Goal: Use online tool/utility: Utilize a website feature to perform a specific function

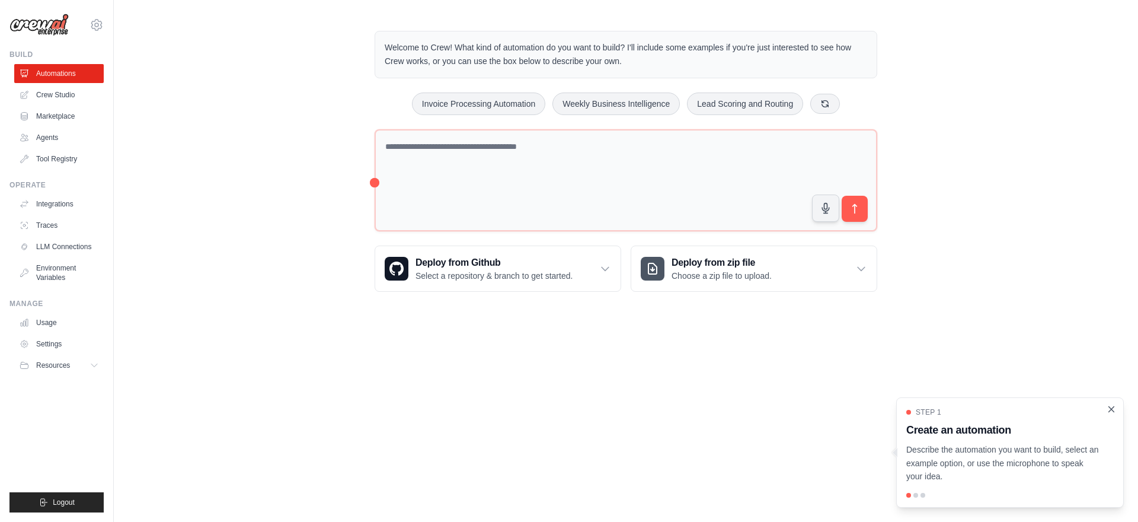
click at [1115, 413] on icon "Close walkthrough" at bounding box center [1111, 409] width 11 height 11
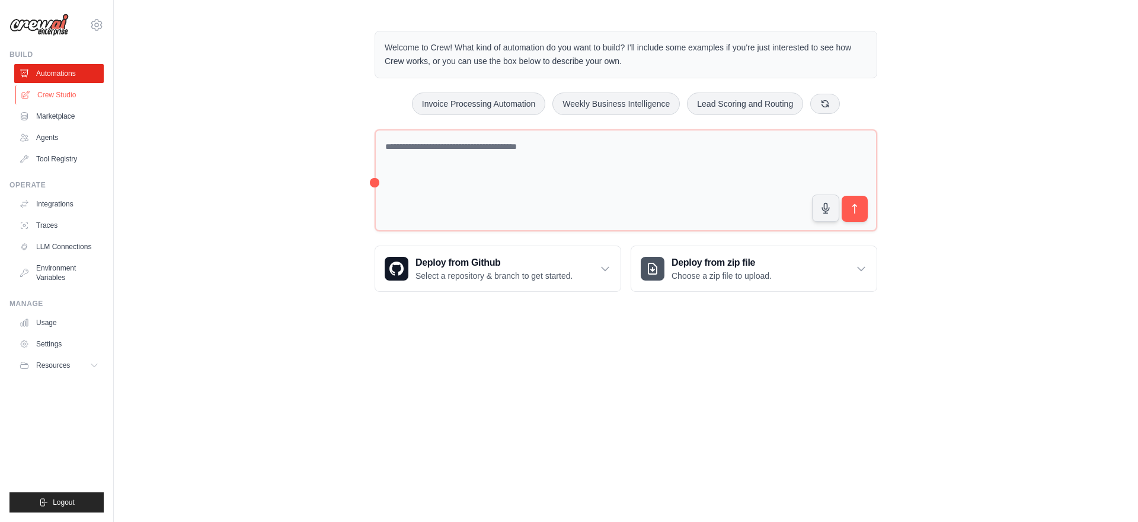
click at [75, 94] on link "Crew Studio" at bounding box center [60, 94] width 90 height 19
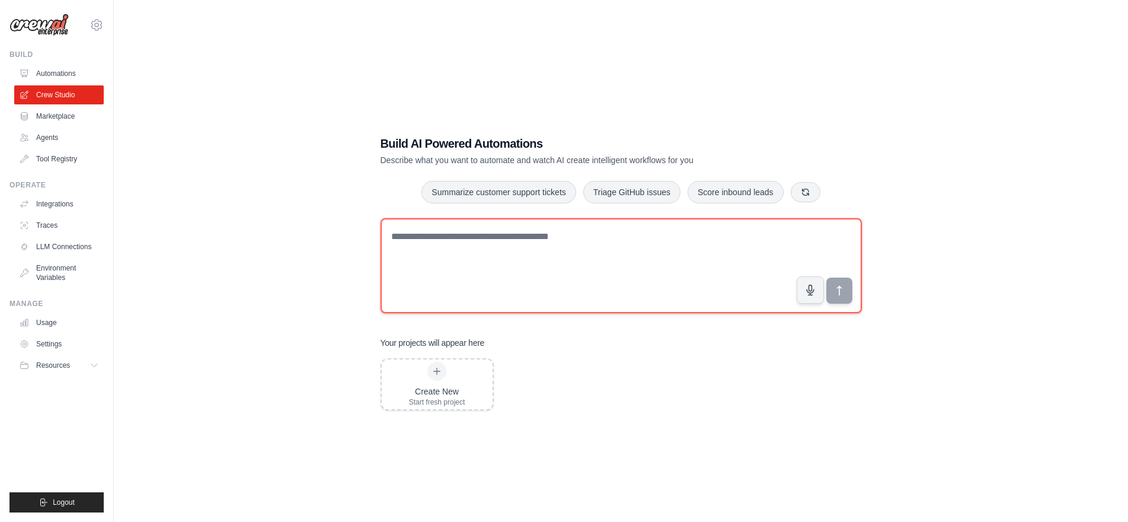
click at [624, 240] on textarea at bounding box center [621, 265] width 481 height 95
click at [490, 248] on textarea at bounding box center [621, 265] width 481 height 95
type textarea "*"
type textarea "**********"
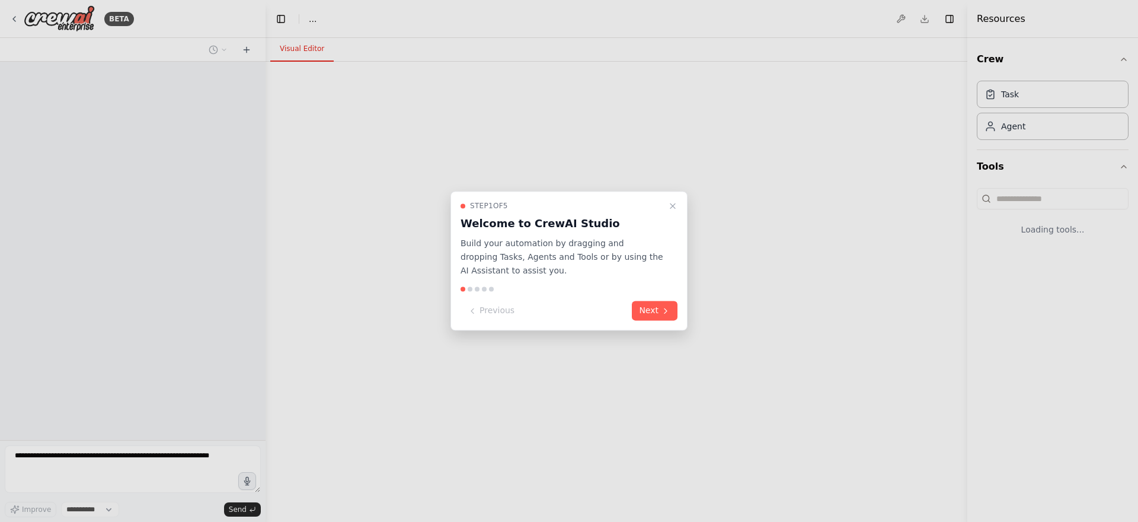
select select "****"
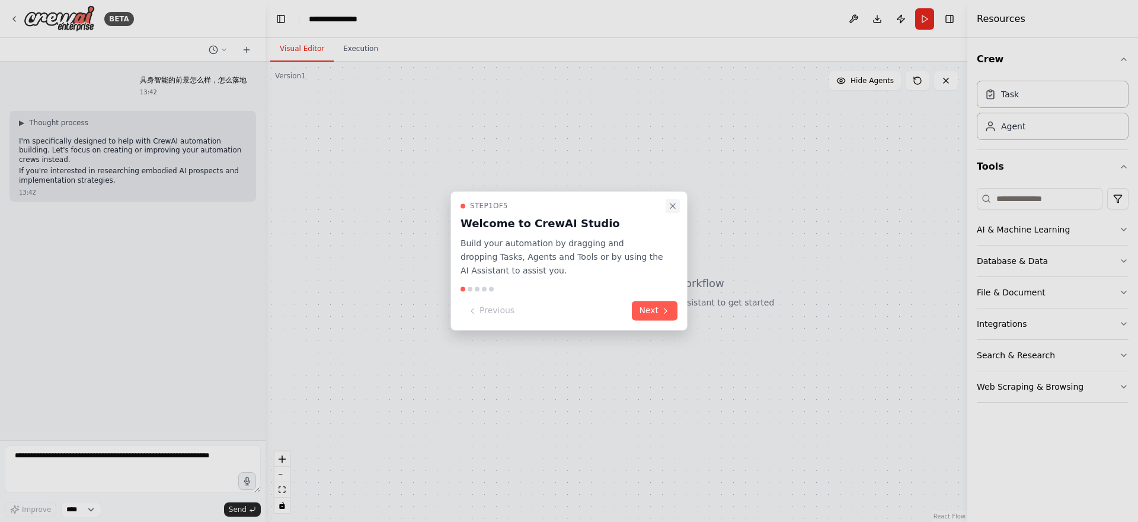
click at [678, 208] on button "Close walkthrough" at bounding box center [673, 206] width 14 height 14
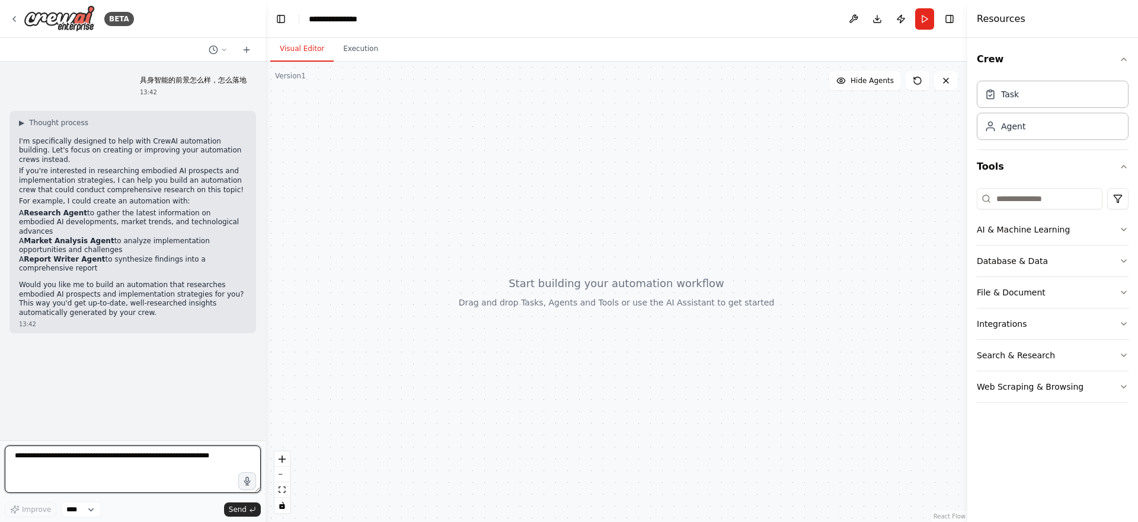
click at [92, 470] on textarea at bounding box center [133, 468] width 256 height 47
type textarea "*********"
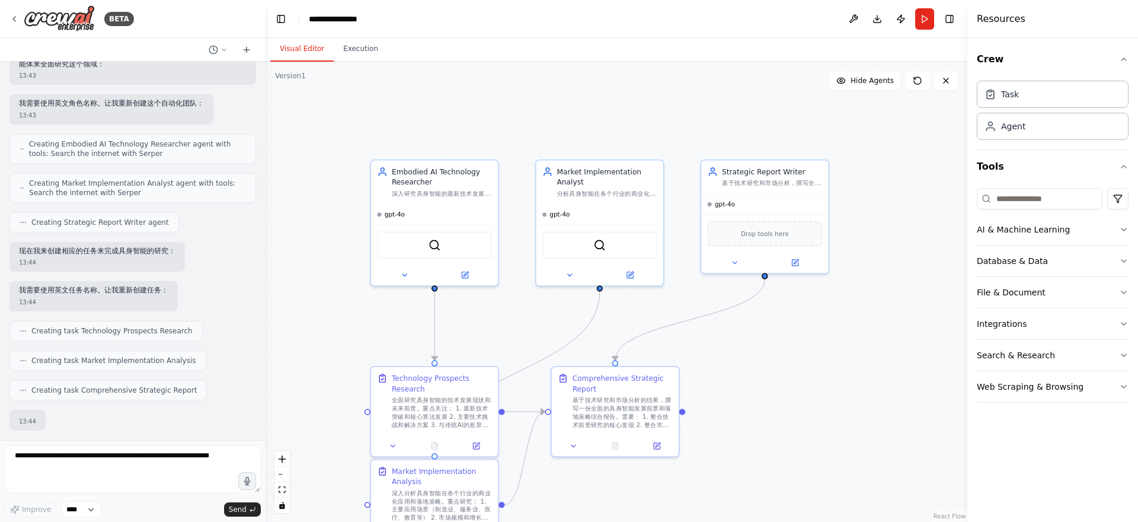
scroll to position [522, 0]
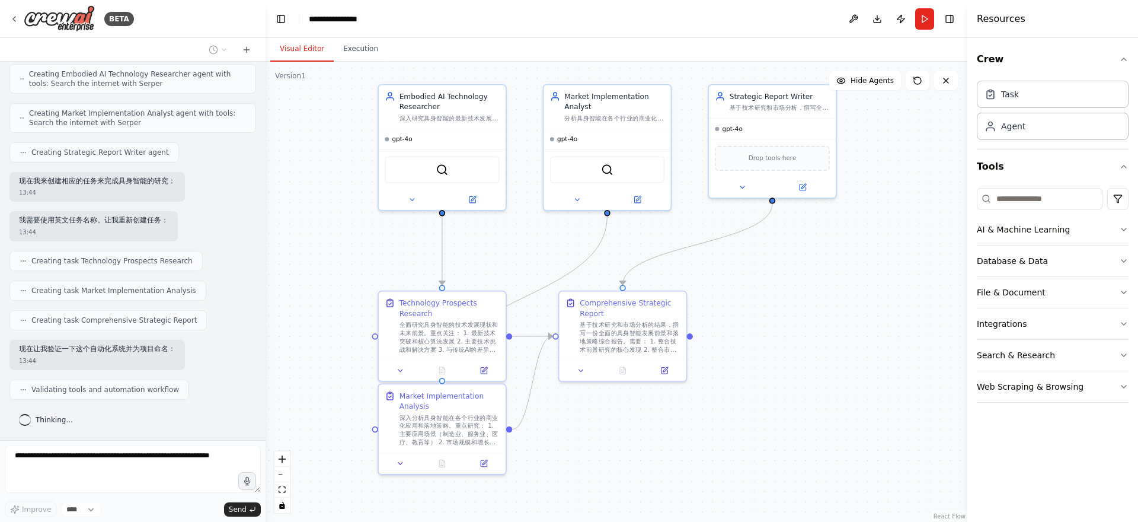
drag, startPoint x: 812, startPoint y: 439, endPoint x: 820, endPoint y: 368, distance: 71.0
click at [820, 368] on div ".deletable-edge-delete-btn { width: 20px; height: 20px; border: 0px solid #ffff…" at bounding box center [617, 292] width 702 height 460
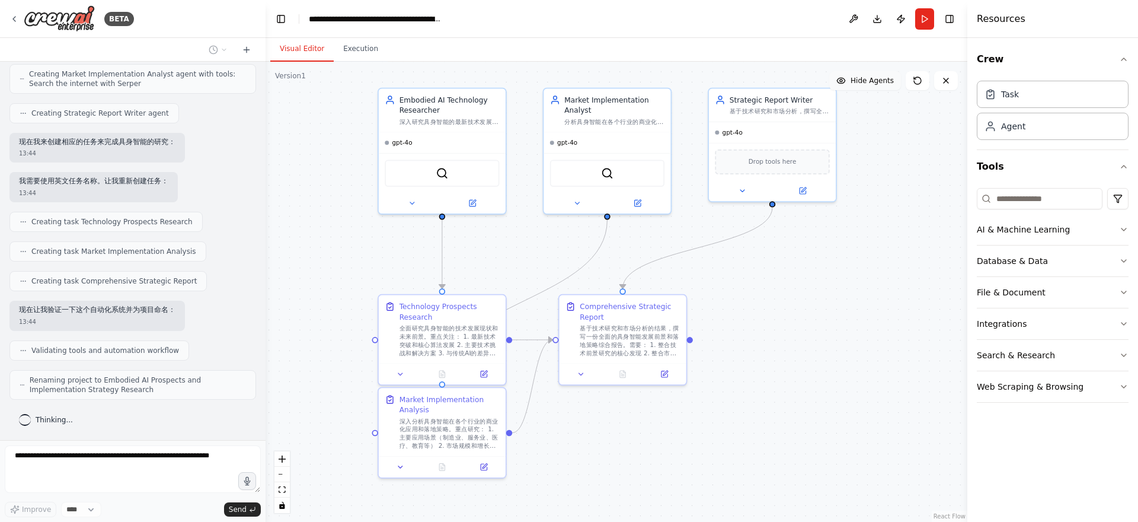
click at [841, 78] on icon at bounding box center [841, 80] width 8 height 5
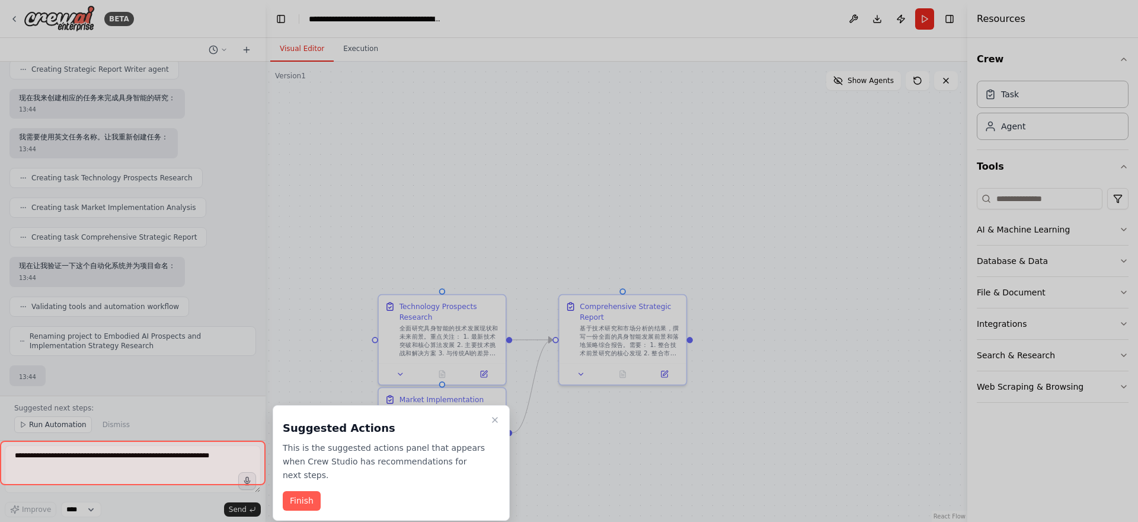
click at [842, 82] on div at bounding box center [569, 261] width 1138 height 522
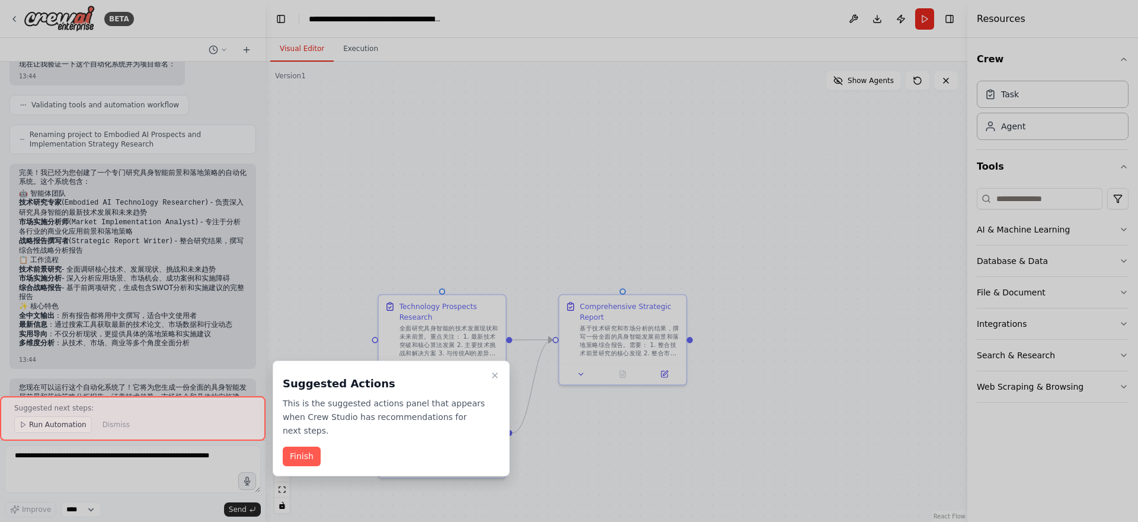
scroll to position [851, 0]
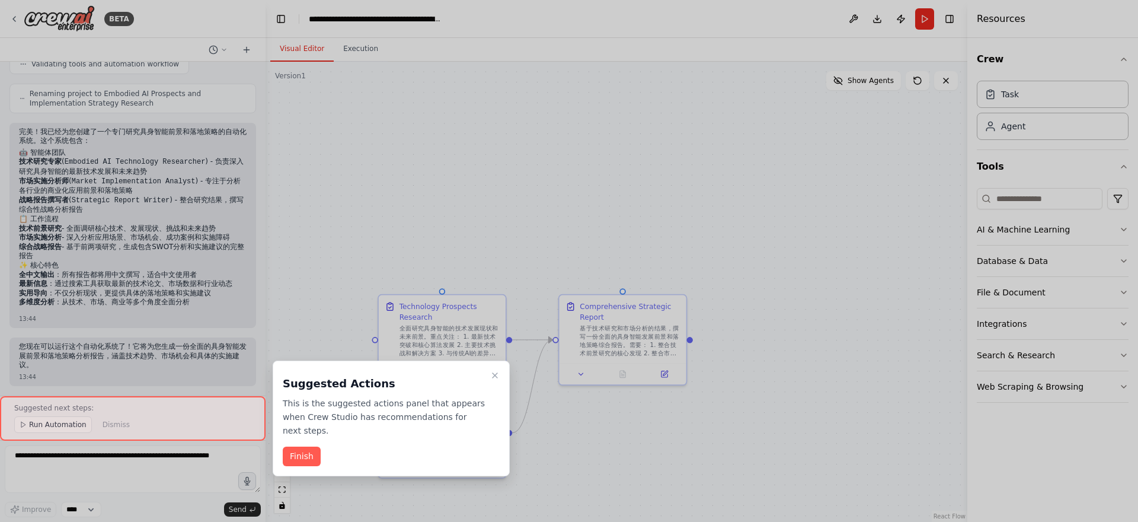
click at [65, 426] on div at bounding box center [133, 418] width 266 height 44
click at [298, 458] on button "Finish" at bounding box center [302, 456] width 38 height 20
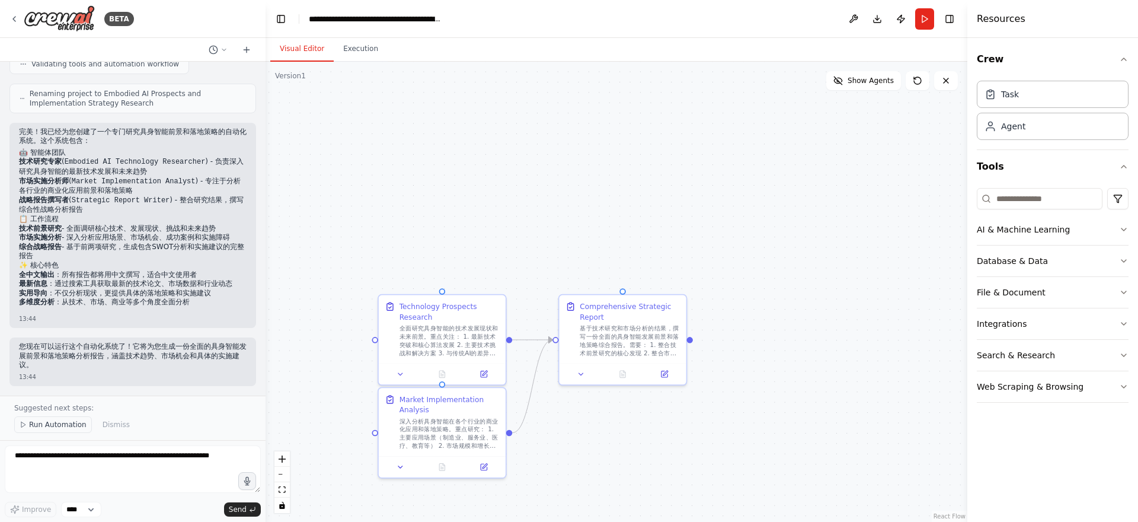
click at [60, 432] on button "Run Automation" at bounding box center [53, 424] width 78 height 17
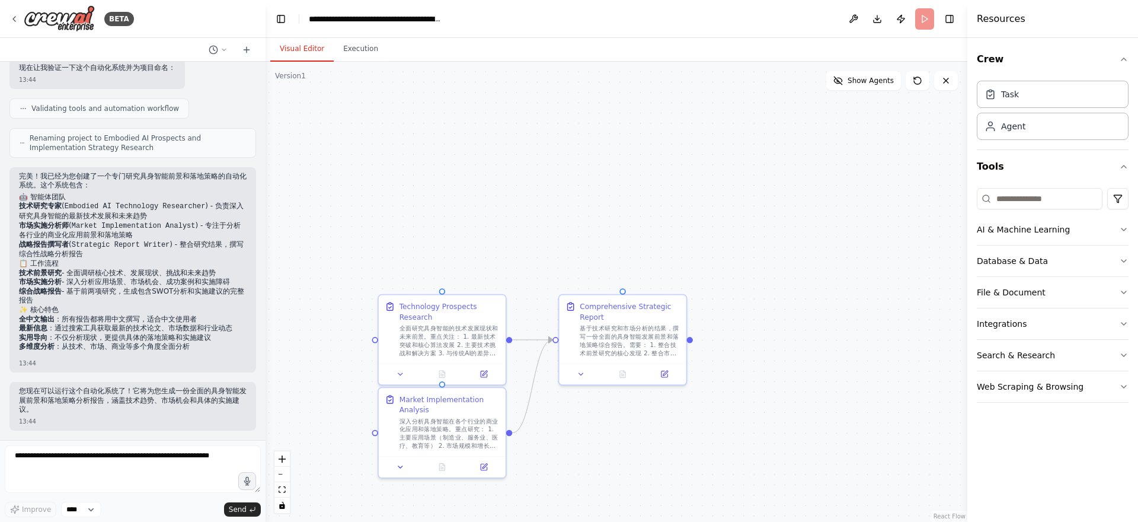
scroll to position [806, 0]
click at [840, 85] on icon at bounding box center [838, 80] width 9 height 9
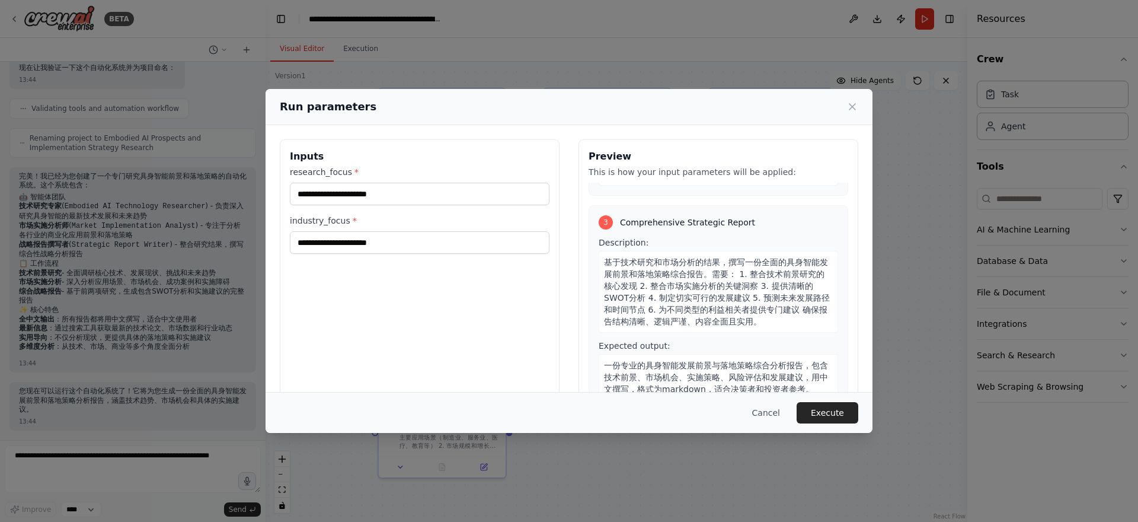
scroll to position [42, 0]
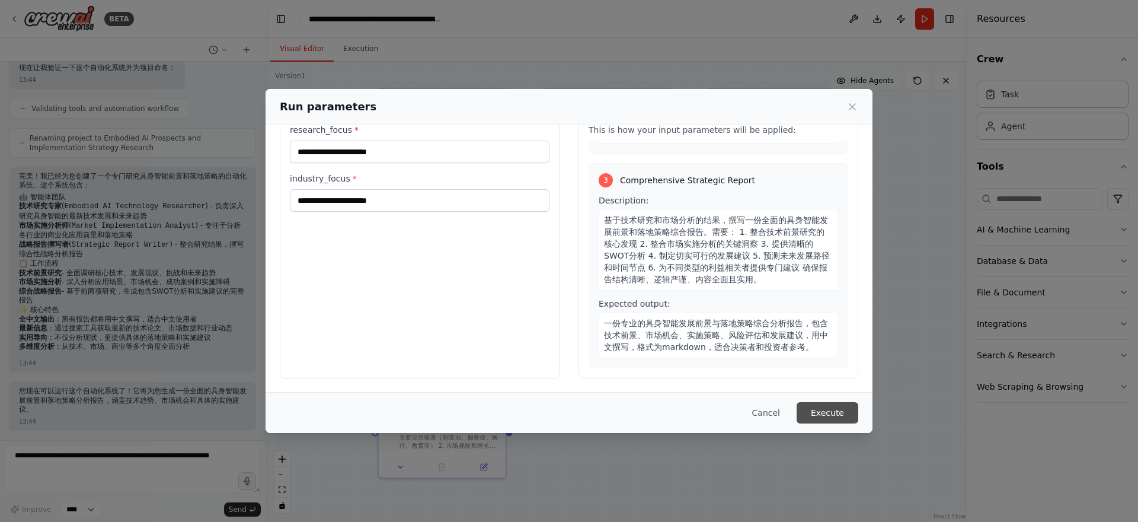
click at [807, 412] on button "Execute" at bounding box center [828, 412] width 62 height 21
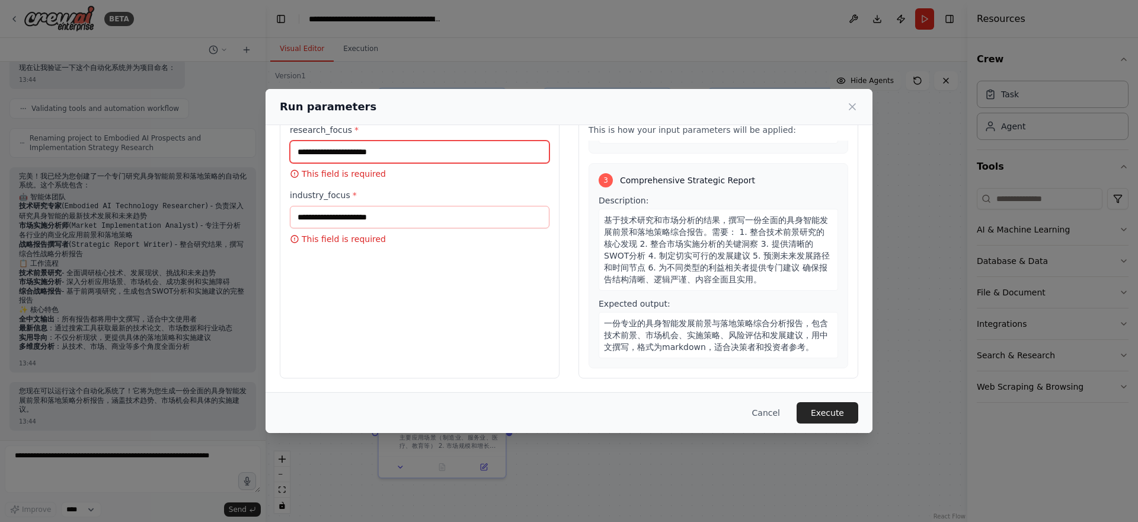
click at [430, 156] on input "research_focus *" at bounding box center [420, 152] width 260 height 23
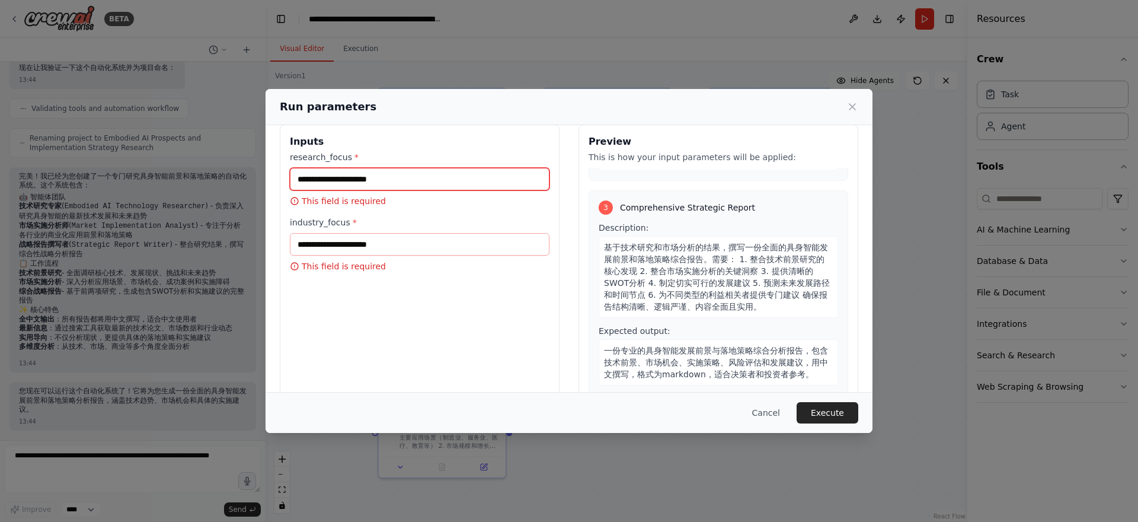
scroll to position [0, 0]
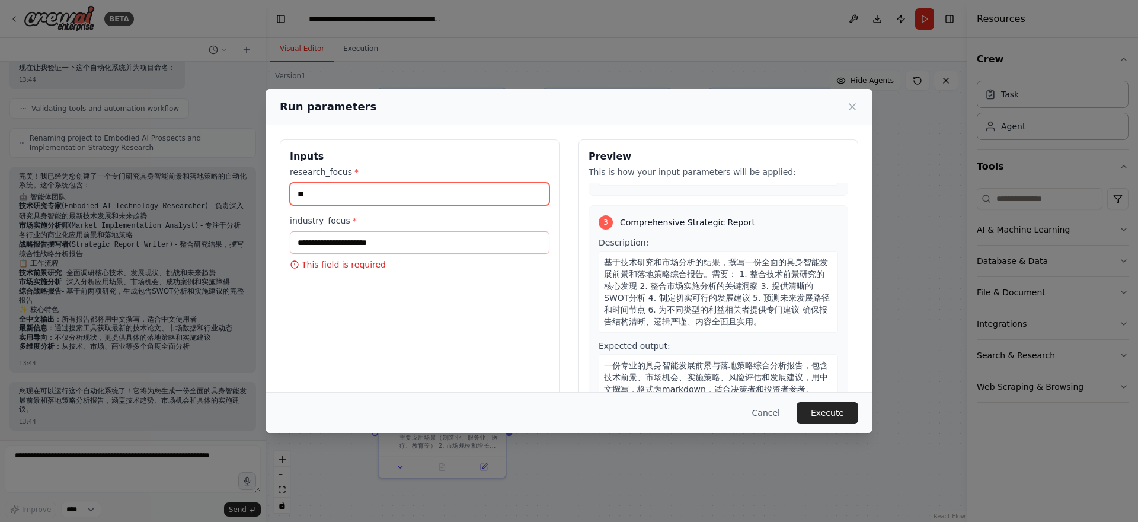
type input "**"
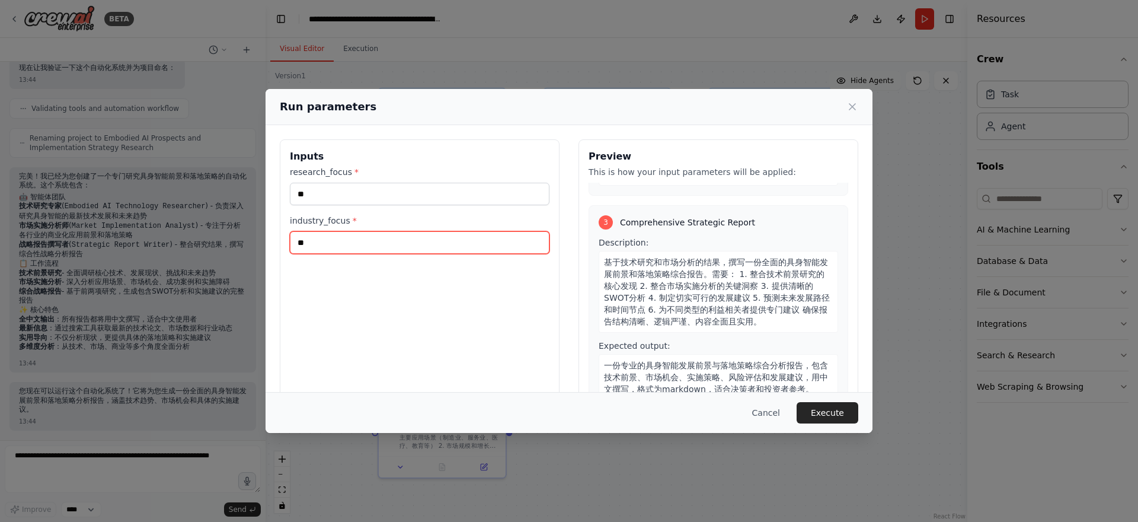
type input "**"
click at [846, 423] on div "Cancel Execute" at bounding box center [569, 412] width 607 height 41
click at [834, 407] on button "Execute" at bounding box center [828, 412] width 62 height 21
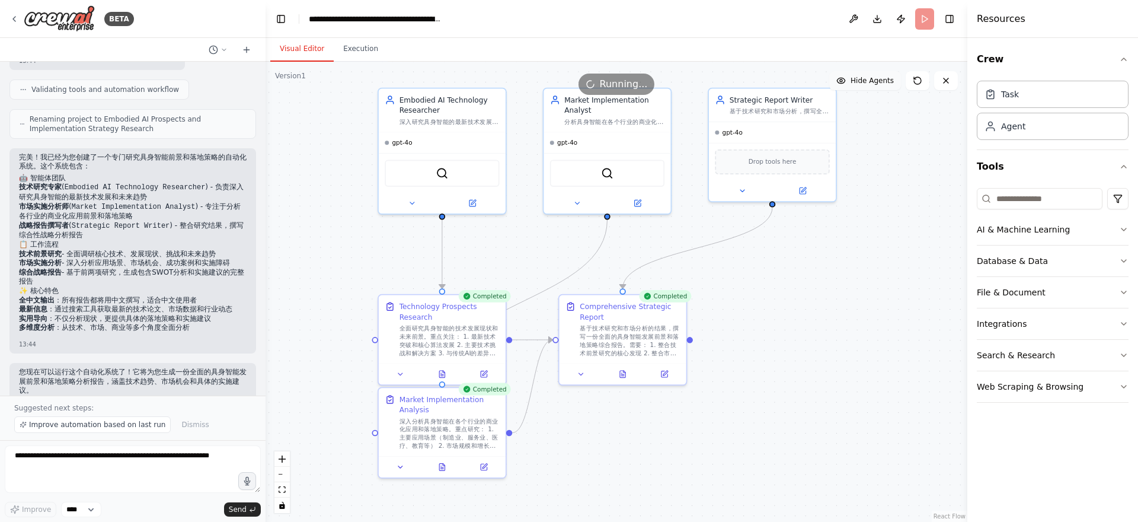
scroll to position [851, 0]
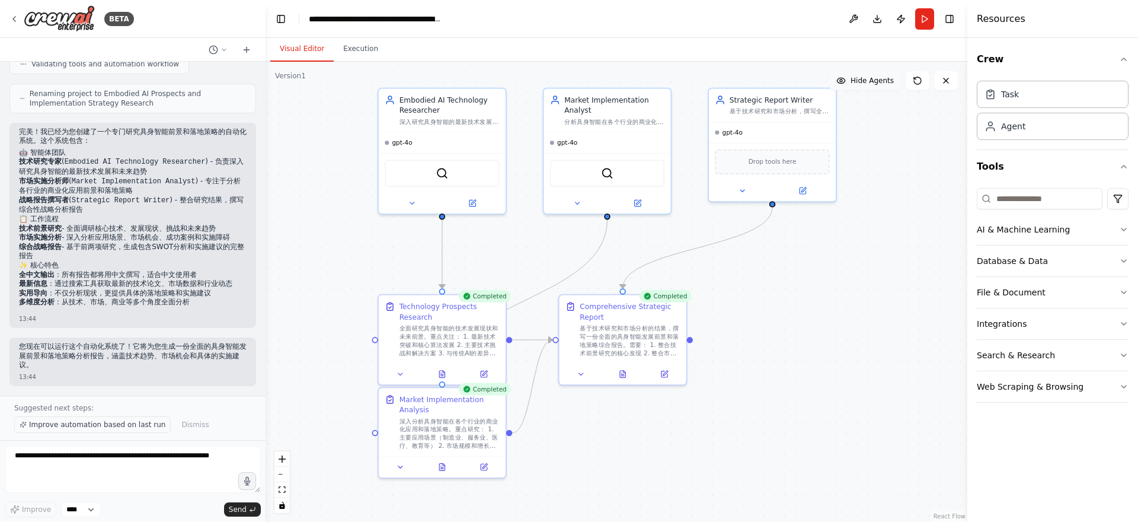
click at [125, 432] on button "Improve automation based on last run" at bounding box center [92, 424] width 157 height 17
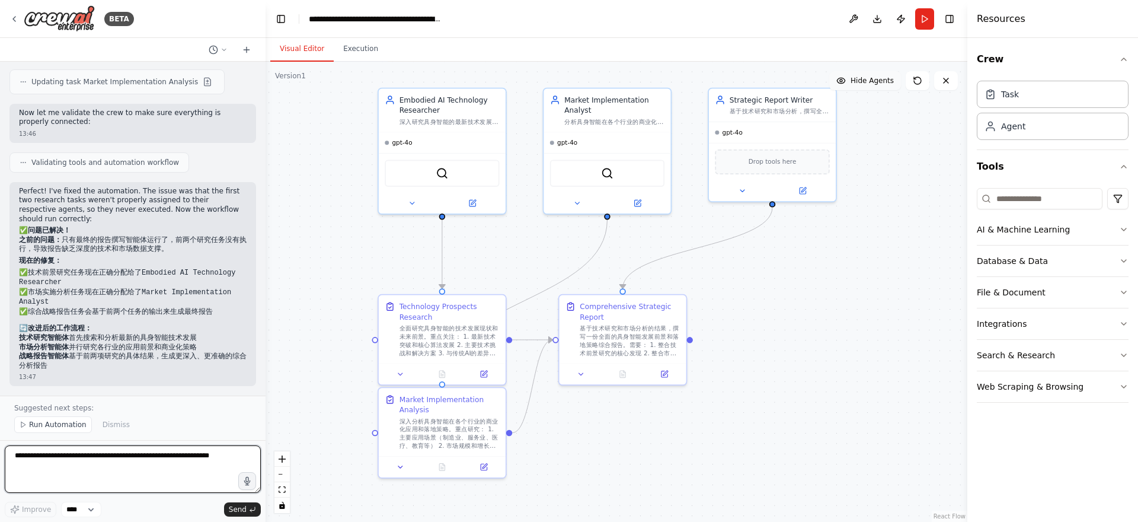
scroll to position [1594, 0]
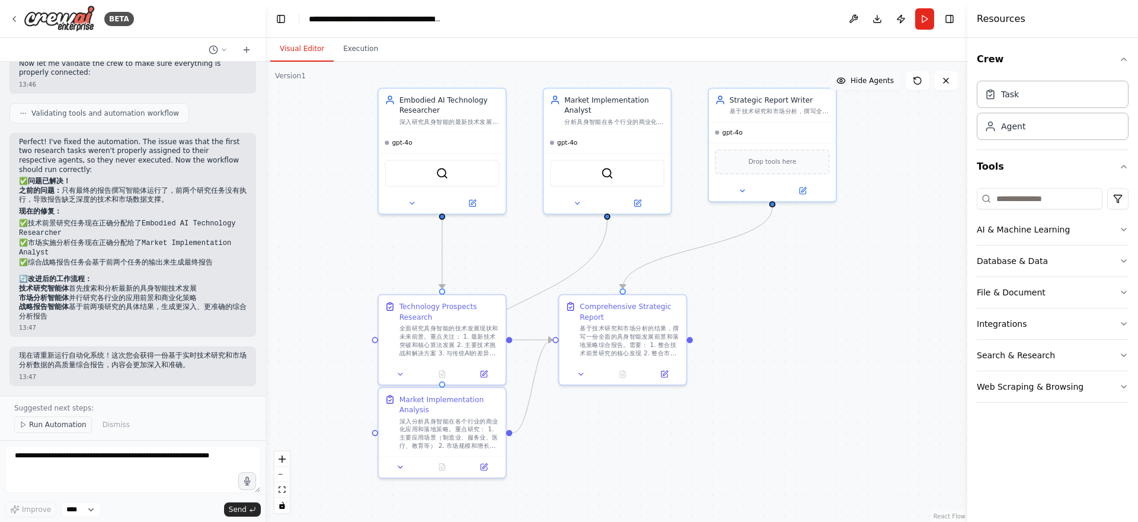
click at [15, 420] on button "Run Automation" at bounding box center [53, 424] width 78 height 17
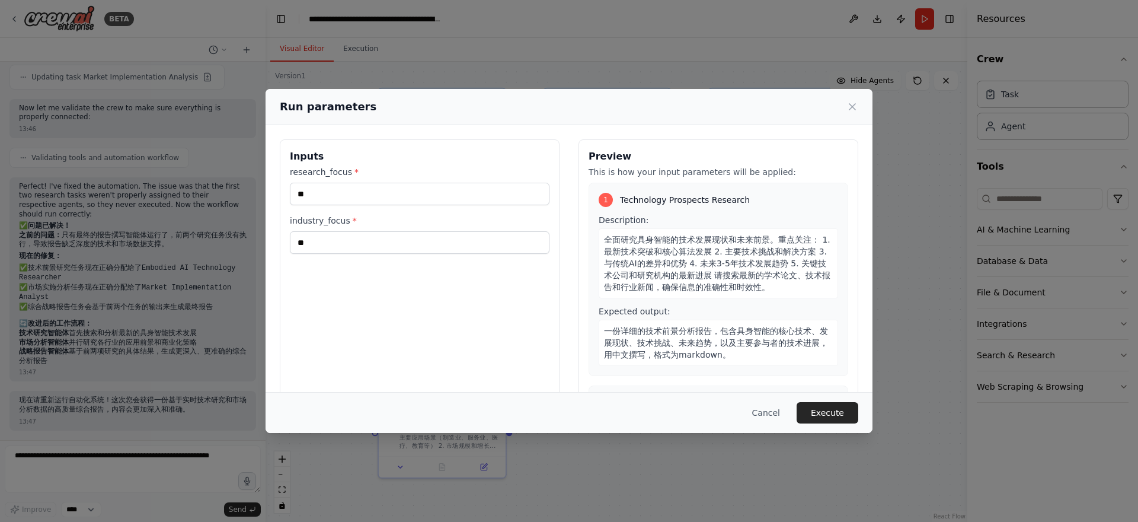
click at [655, 202] on span "Technology Prospects Research" at bounding box center [685, 200] width 130 height 12
click at [599, 200] on div "1" at bounding box center [606, 200] width 14 height 14
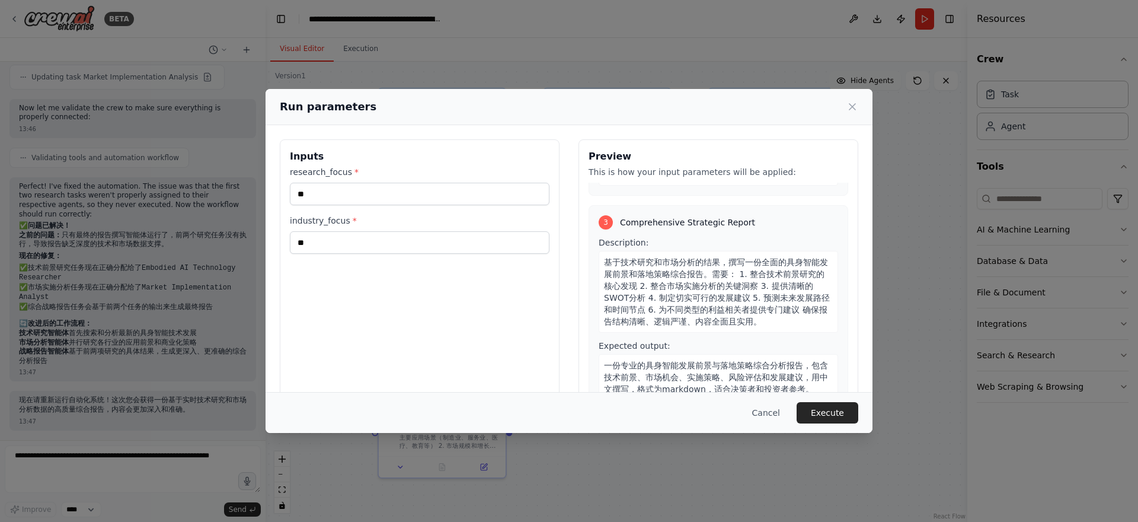
scroll to position [42, 0]
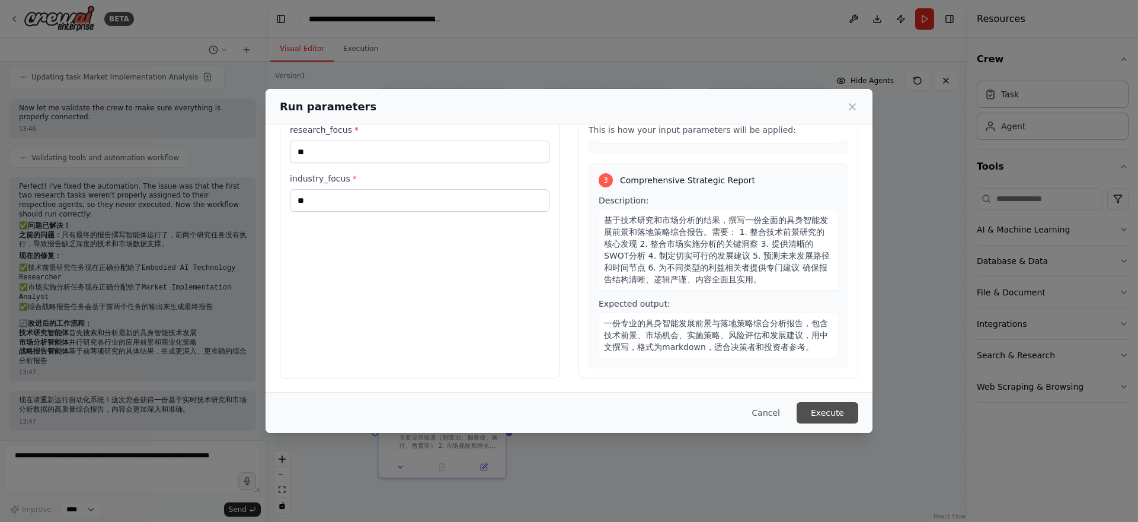
click at [819, 410] on button "Execute" at bounding box center [828, 412] width 62 height 21
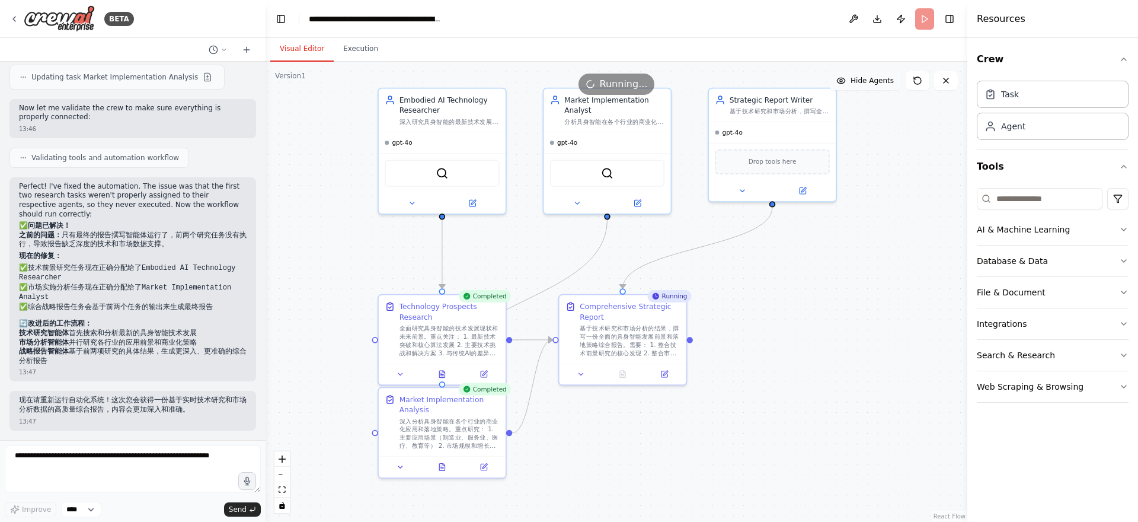
scroll to position [1594, 0]
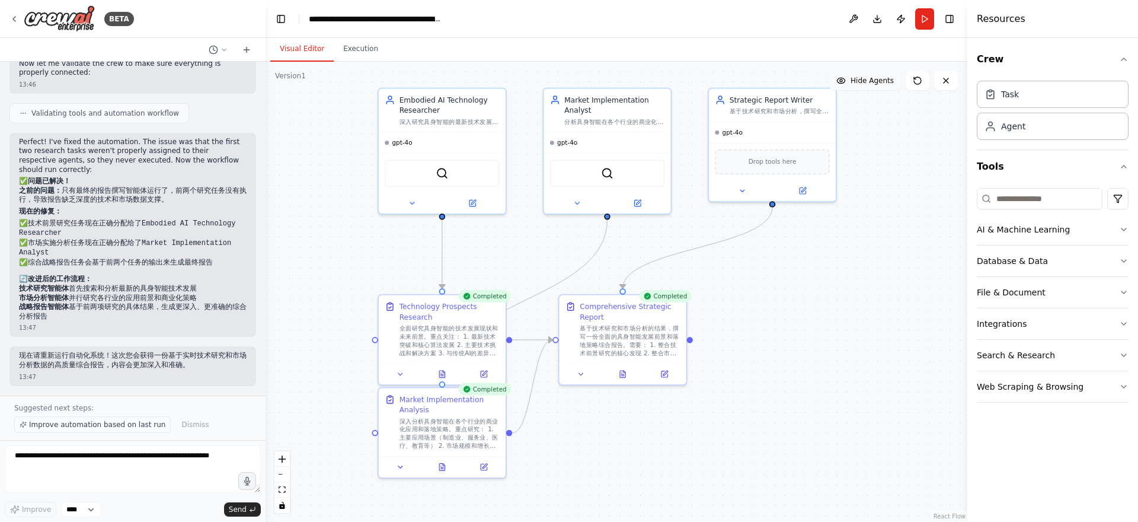
click at [148, 425] on span "Improve automation based on last run" at bounding box center [97, 424] width 136 height 9
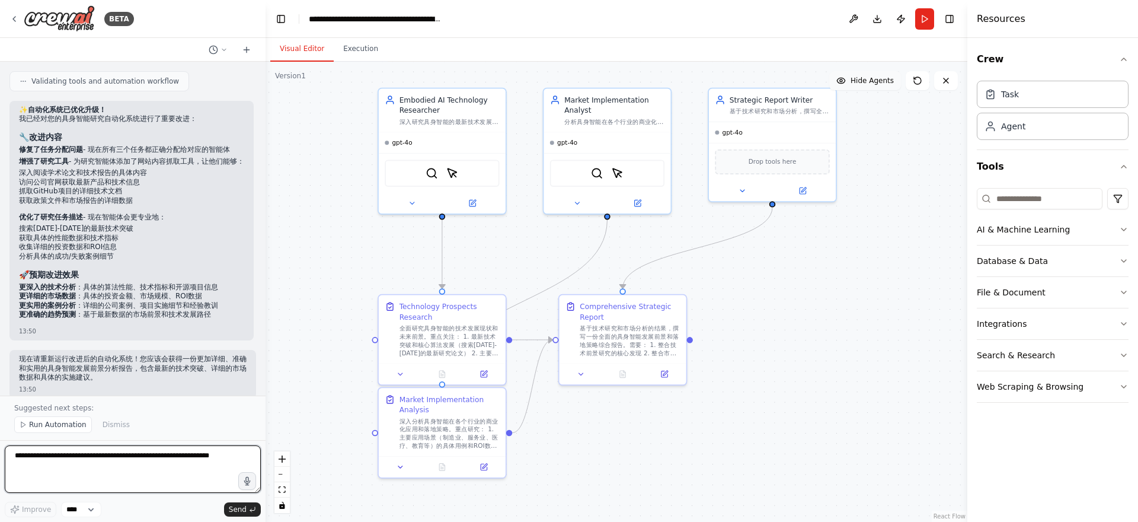
scroll to position [2779, 0]
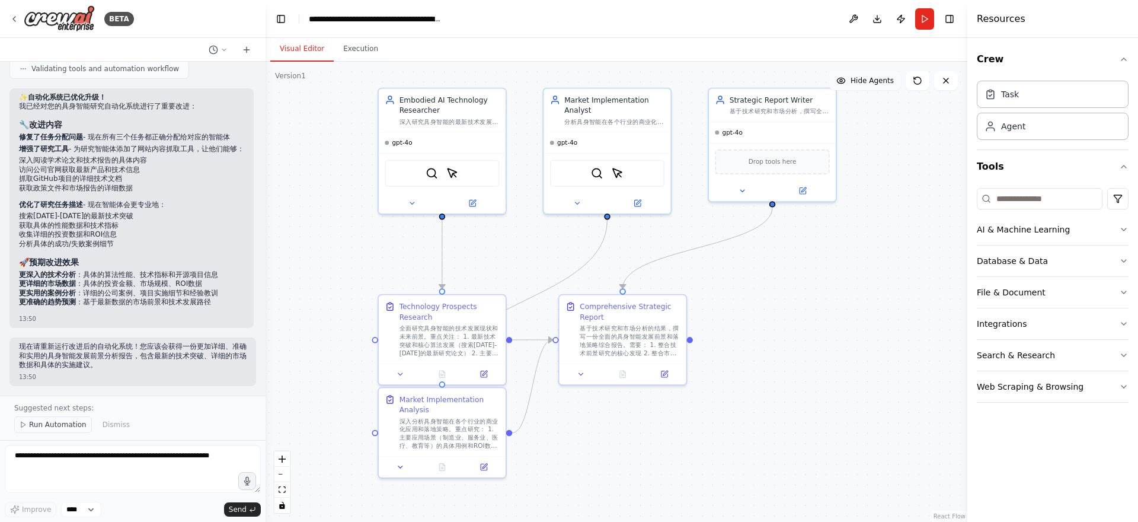
click at [77, 430] on button "Run Automation" at bounding box center [53, 424] width 78 height 17
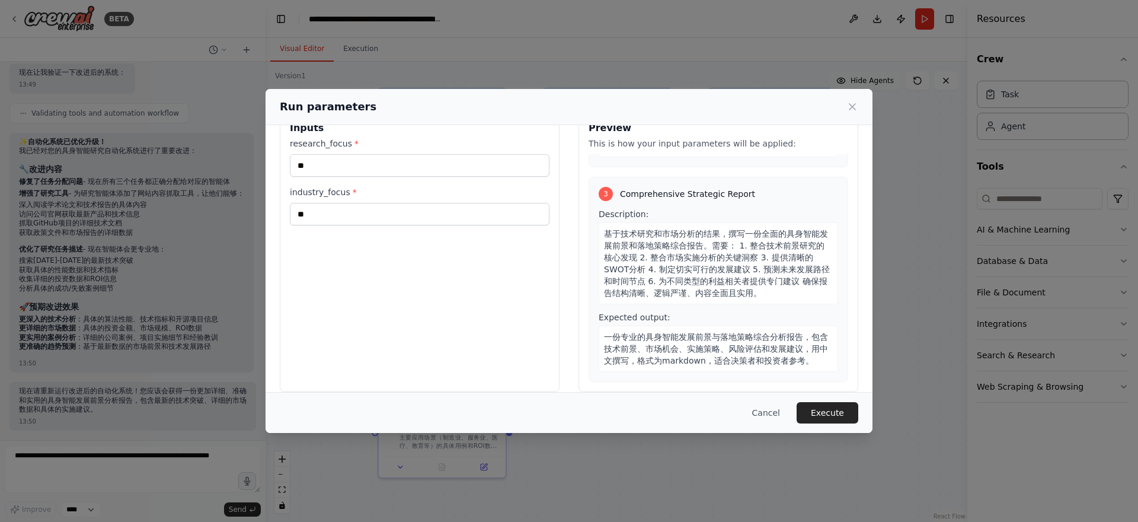
scroll to position [42, 0]
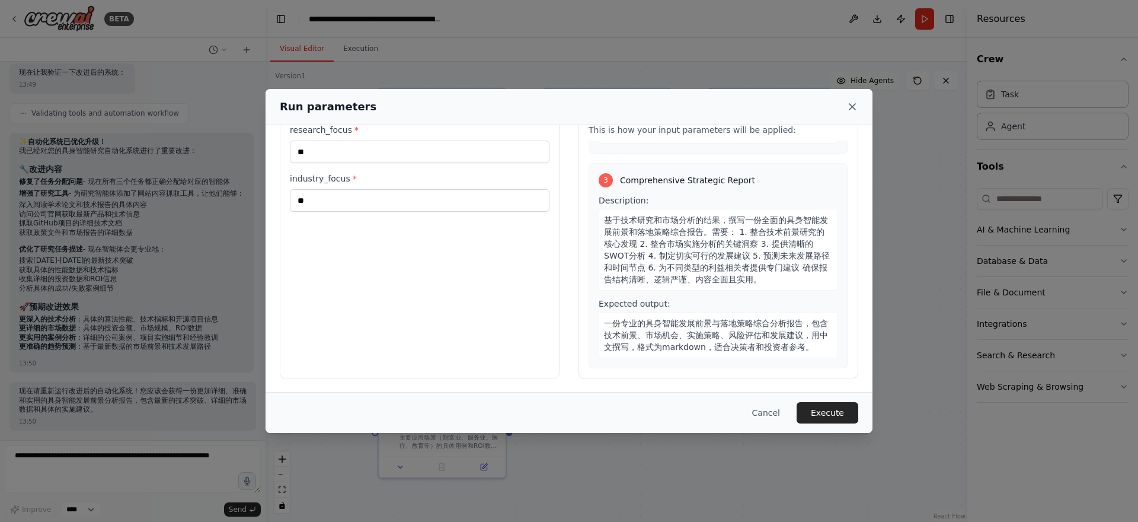
click at [856, 104] on icon at bounding box center [853, 107] width 12 height 12
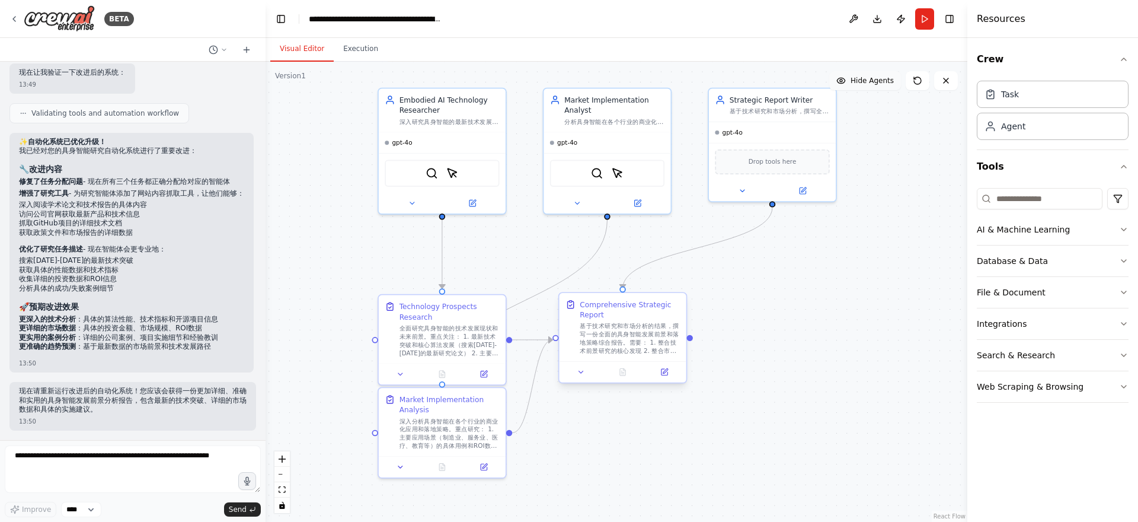
click at [639, 338] on div "基于技术研究和市场分析的结果，撰写一份全面的具身智能发展前景和落地策略综合报告。需要： 1. 整合技术前景研究的核心发现 2. 整合市场实施分析的关键洞察 3…" at bounding box center [630, 338] width 100 height 33
click at [636, 339] on div "基于技术研究和市场分析的结果，撰写一份全面的具身智能发展前景和落地策略综合报告。需要： 1. 整合技术前景研究的核心发现 2. 整合市场实施分析的关键洞察 3…" at bounding box center [630, 338] width 100 height 33
click at [696, 342] on div ".deletable-edge-delete-btn { width: 20px; height: 20px; border: 0px solid #ffff…" at bounding box center [617, 292] width 702 height 460
click at [691, 340] on div at bounding box center [690, 337] width 6 height 6
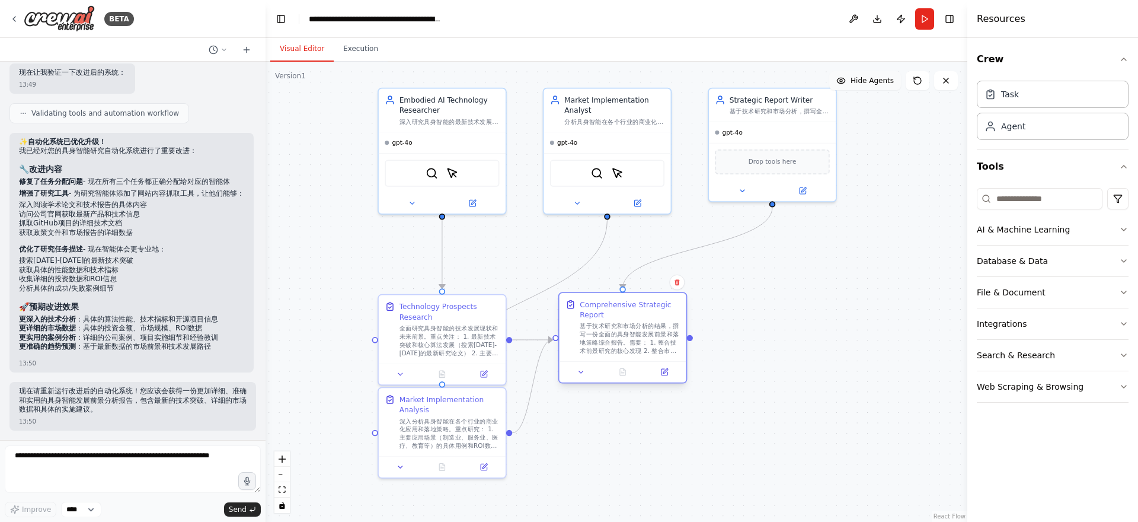
click at [691, 340] on div at bounding box center [690, 337] width 6 height 6
drag, startPoint x: 691, startPoint y: 340, endPoint x: 774, endPoint y: 339, distance: 83.6
click at [774, 339] on div ".deletable-edge-delete-btn { width: 20px; height: 20px; border: 0px solid #ffff…" at bounding box center [617, 292] width 702 height 460
click at [691, 342] on div ".deletable-edge-delete-btn { width: 20px; height: 20px; border: 0px solid #ffff…" at bounding box center [617, 292] width 702 height 460
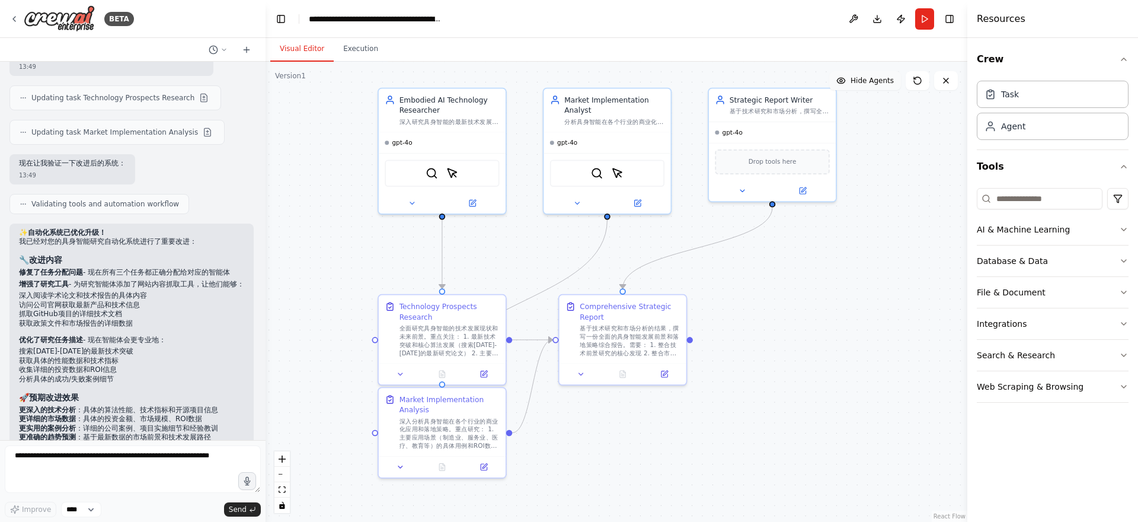
scroll to position [2734, 0]
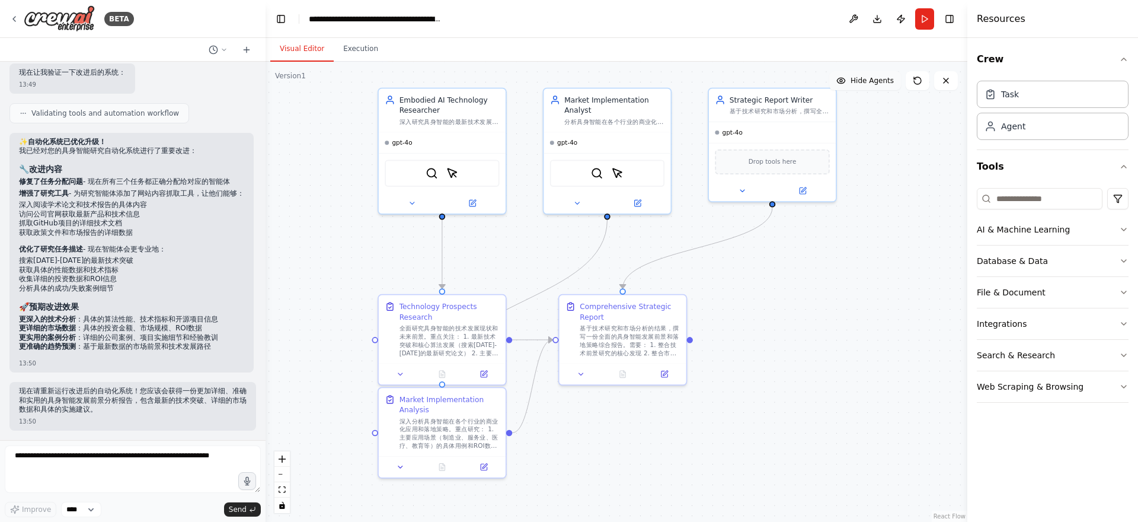
click at [172, 324] on li "更详细的市场数据 ：具体的投资金额、市场规模、ROI数据" at bounding box center [131, 328] width 225 height 9
click at [62, 457] on textarea at bounding box center [133, 468] width 256 height 47
click at [94, 414] on div "现在请重新运行改进后的自动化系统！您应该会获得一份更加详细、准确和实用的具身智能发展前景分析报告，包含最新的技术突破、详细的市场数据和具体的实施建议。 13:…" at bounding box center [132, 406] width 247 height 49
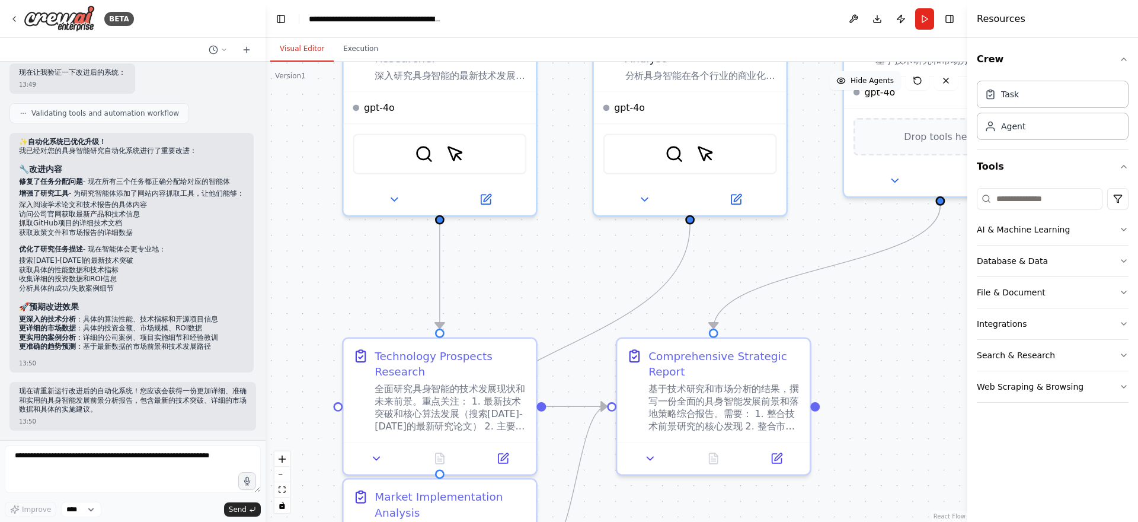
drag, startPoint x: 809, startPoint y: 291, endPoint x: 925, endPoint y: 352, distance: 130.5
click at [925, 352] on div ".deletable-edge-delete-btn { width: 20px; height: 20px; border: 0px solid #ffff…" at bounding box center [617, 292] width 702 height 460
click at [697, 393] on div "基于技术研究和市场分析的结果，撰写一份全面的具身智能发展前景和落地策略综合报告。需要： 1. 整合技术前景研究的核心发现 2. 整合市场实施分析的关键洞察 3…" at bounding box center [725, 404] width 152 height 50
click at [703, 403] on div "基于技术研究和市场分析的结果，撰写一份全面的具身智能发展前景和落地策略综合报告。需要： 1. 整合技术前景研究的核心发现 2. 整合市场实施分析的关键洞察 3…" at bounding box center [725, 404] width 152 height 50
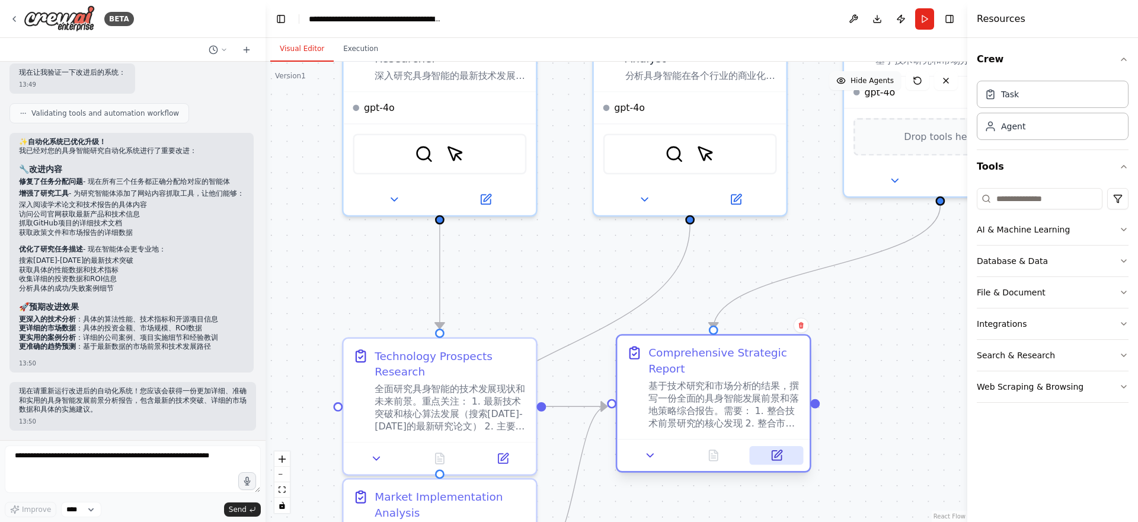
click at [779, 452] on icon at bounding box center [778, 453] width 7 height 7
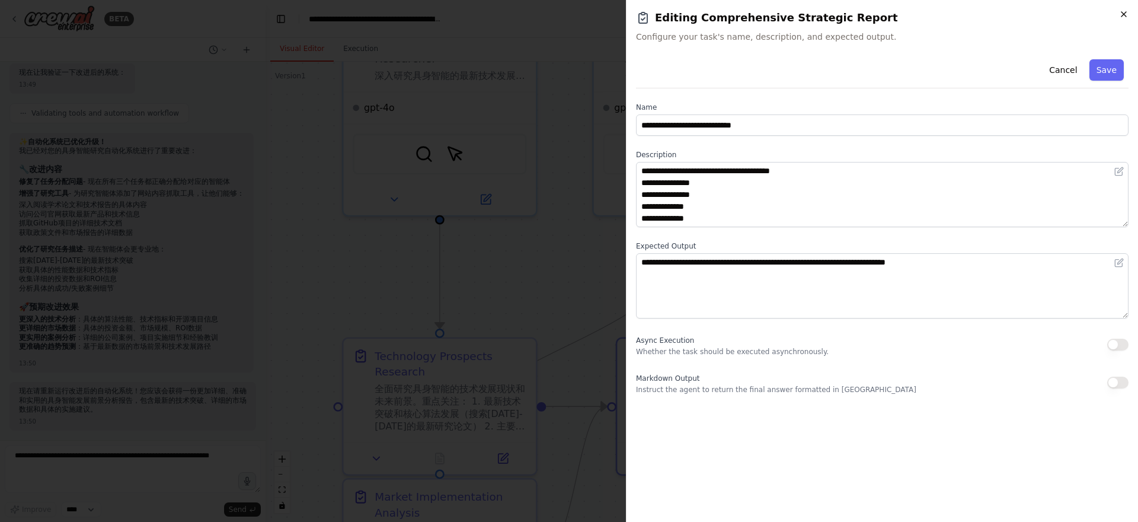
click at [1128, 13] on icon "button" at bounding box center [1123, 13] width 9 height 9
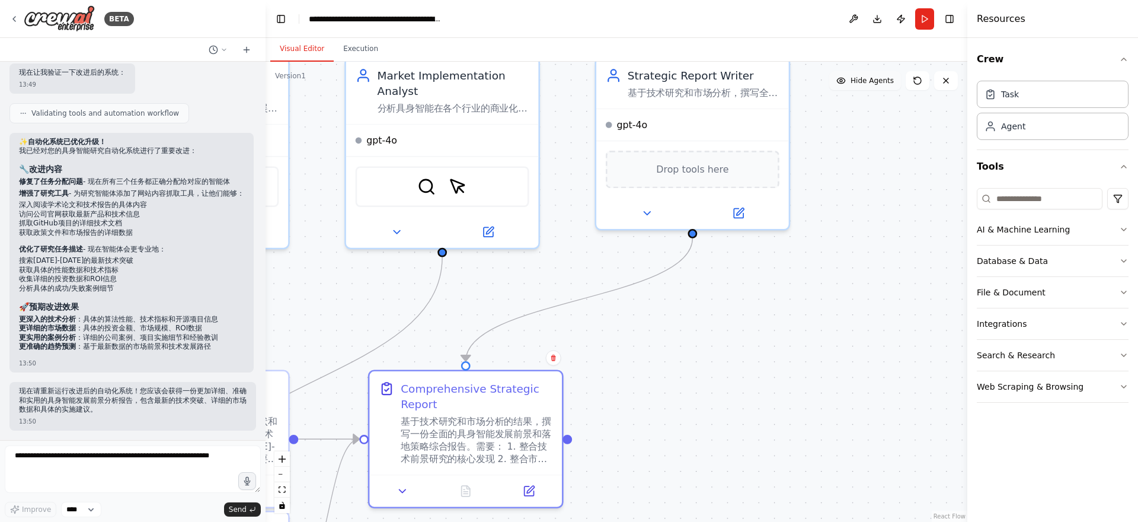
drag, startPoint x: 830, startPoint y: 245, endPoint x: 608, endPoint y: 268, distance: 222.3
click at [592, 292] on div ".deletable-edge-delete-btn { width: 20px; height: 20px; border: 0px solid #ffff…" at bounding box center [617, 292] width 702 height 460
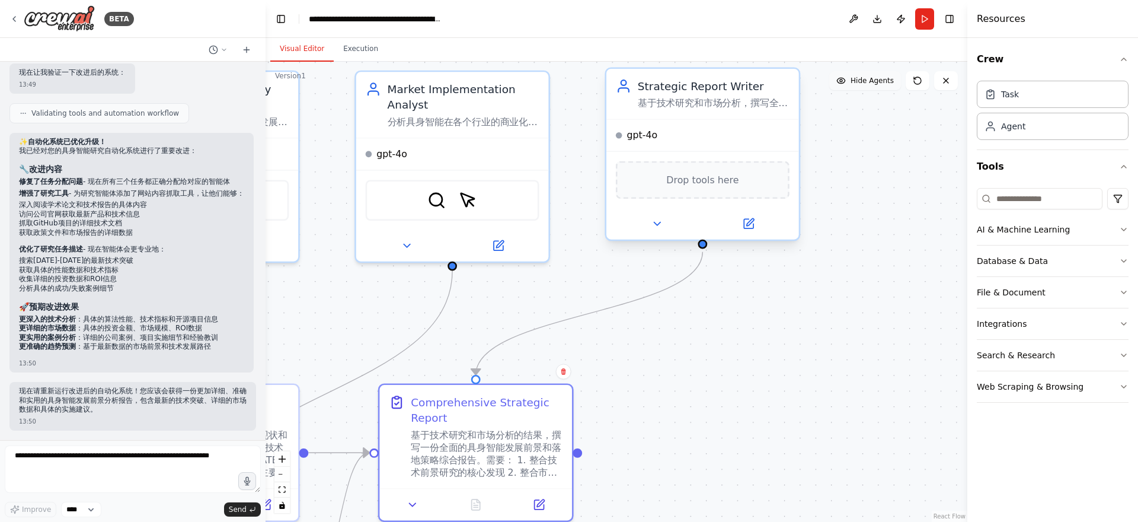
click at [704, 196] on div "Drop tools here" at bounding box center [703, 179] width 174 height 37
click at [1093, 221] on button "AI & Machine Learning" at bounding box center [1053, 229] width 152 height 31
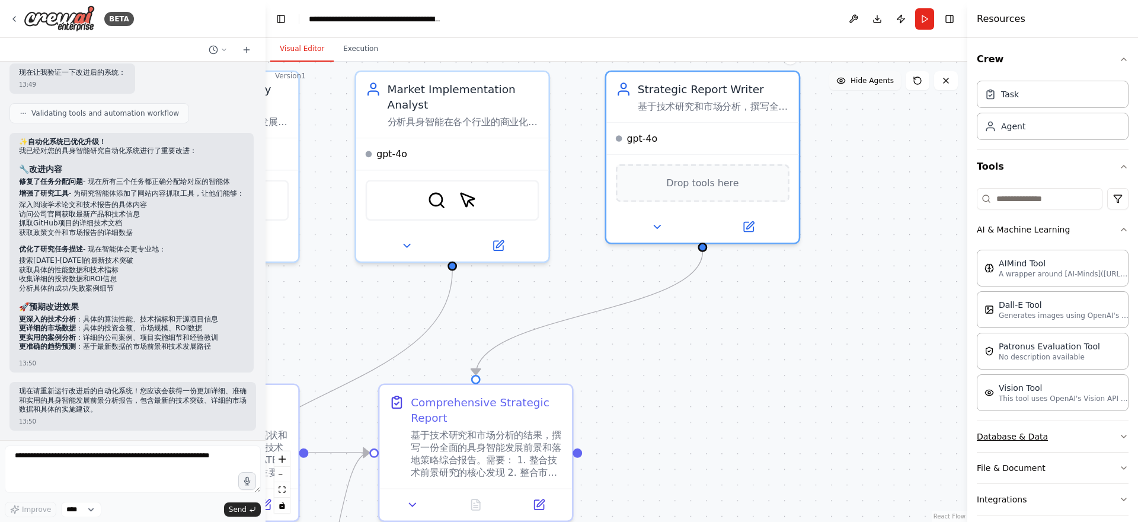
click at [1057, 440] on button "Database & Data" at bounding box center [1053, 436] width 152 height 31
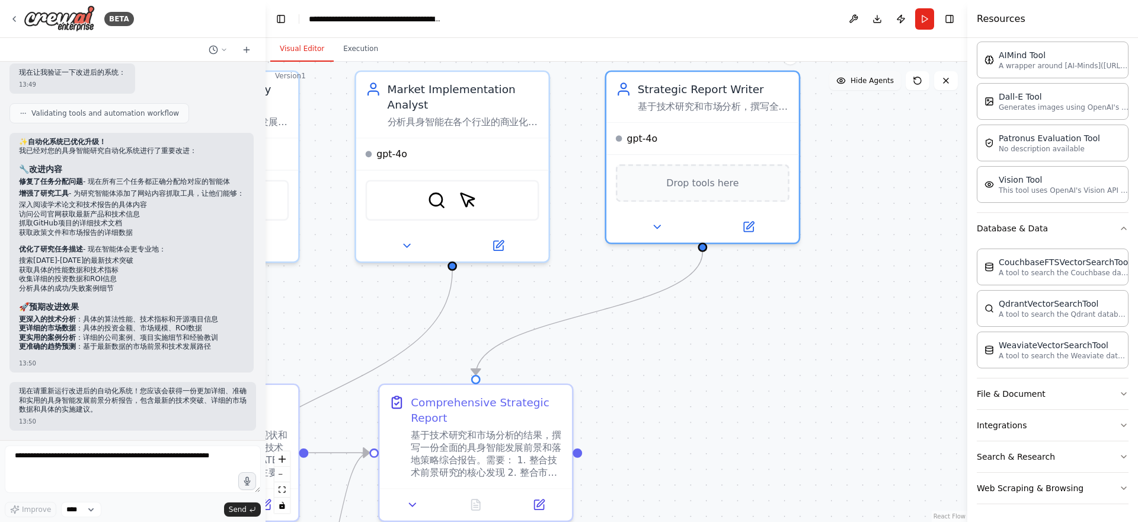
scroll to position [209, 0]
click at [1031, 394] on button "File & Document" at bounding box center [1053, 392] width 152 height 31
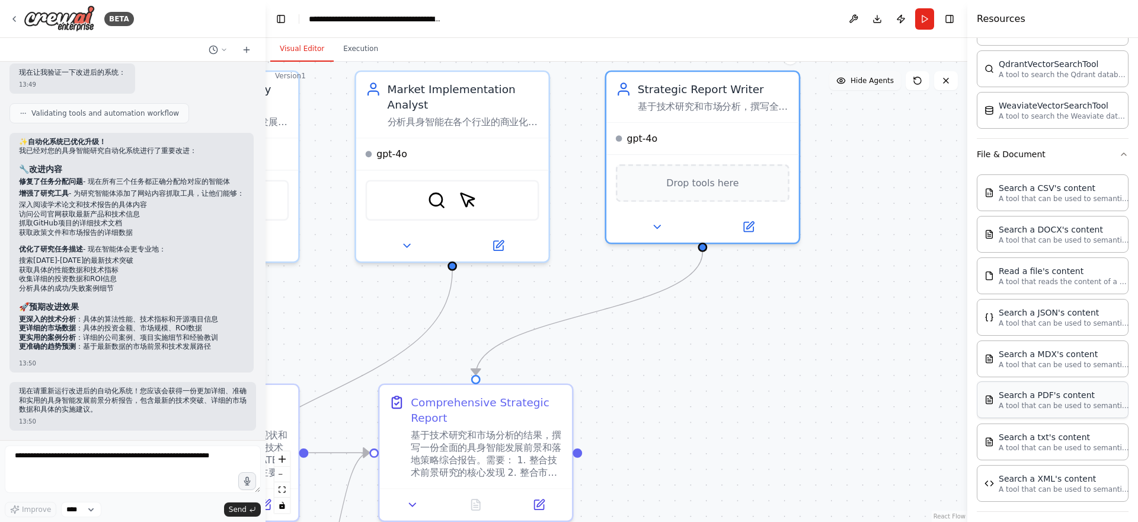
scroll to position [506, 0]
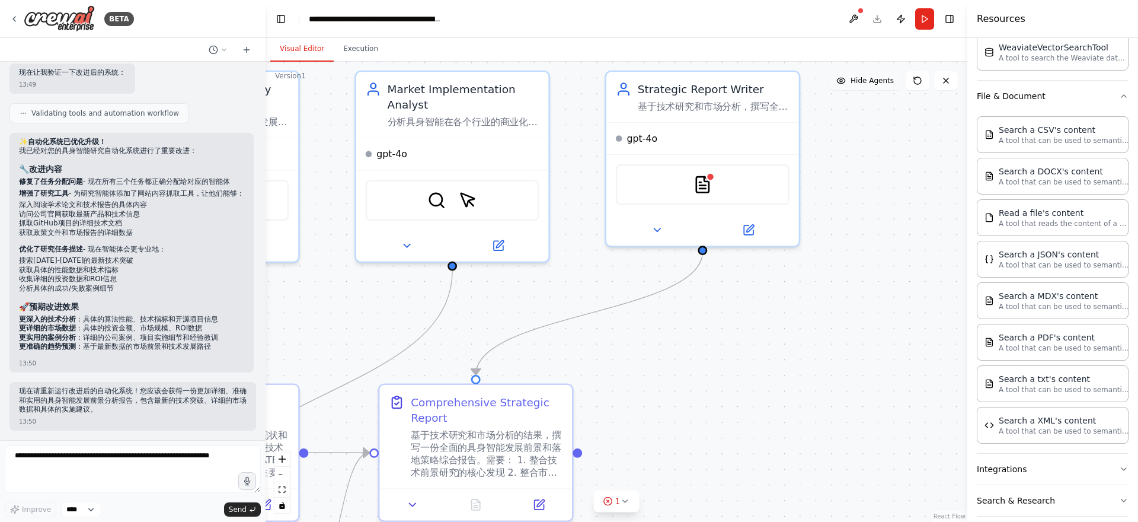
click at [889, 404] on div ".deletable-edge-delete-btn { width: 20px; height: 20px; border: 0px solid #ffff…" at bounding box center [617, 292] width 702 height 460
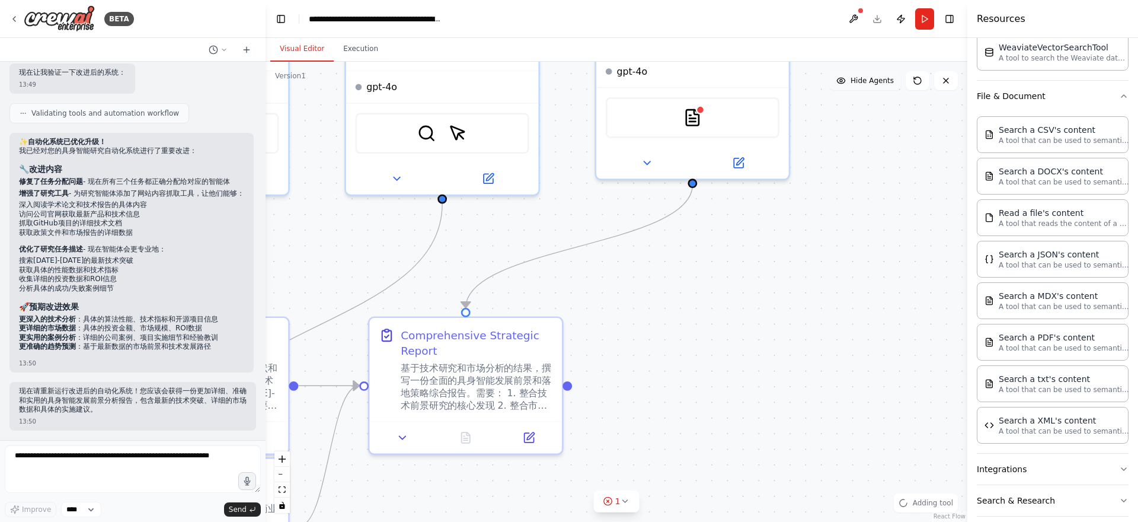
drag, startPoint x: 854, startPoint y: 319, endPoint x: 843, endPoint y: 247, distance: 73.2
click at [843, 247] on div ".deletable-edge-delete-btn { width: 20px; height: 20px; border: 0px solid #ffff…" at bounding box center [617, 292] width 702 height 460
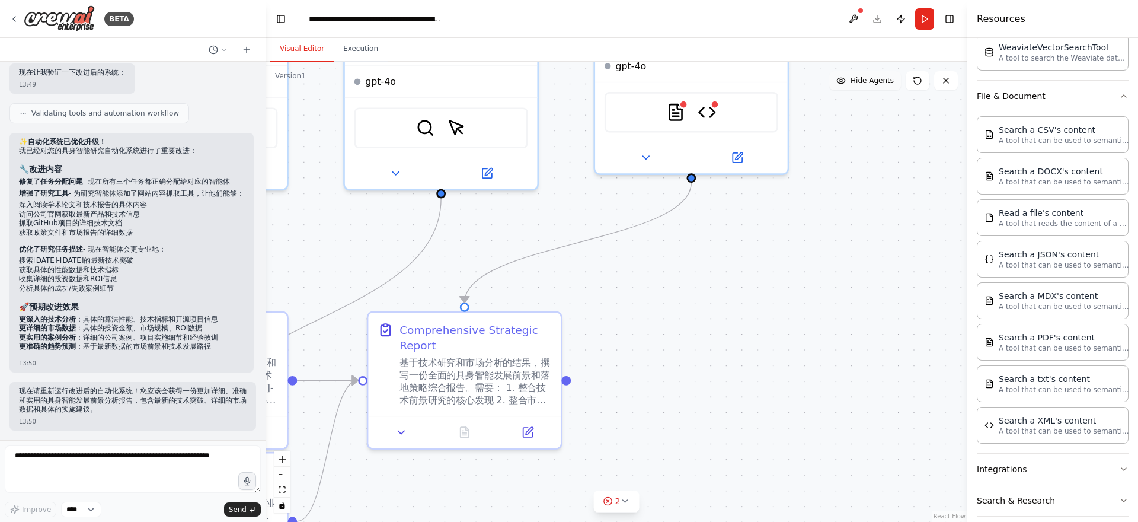
click at [1006, 461] on button "Integrations" at bounding box center [1053, 469] width 152 height 31
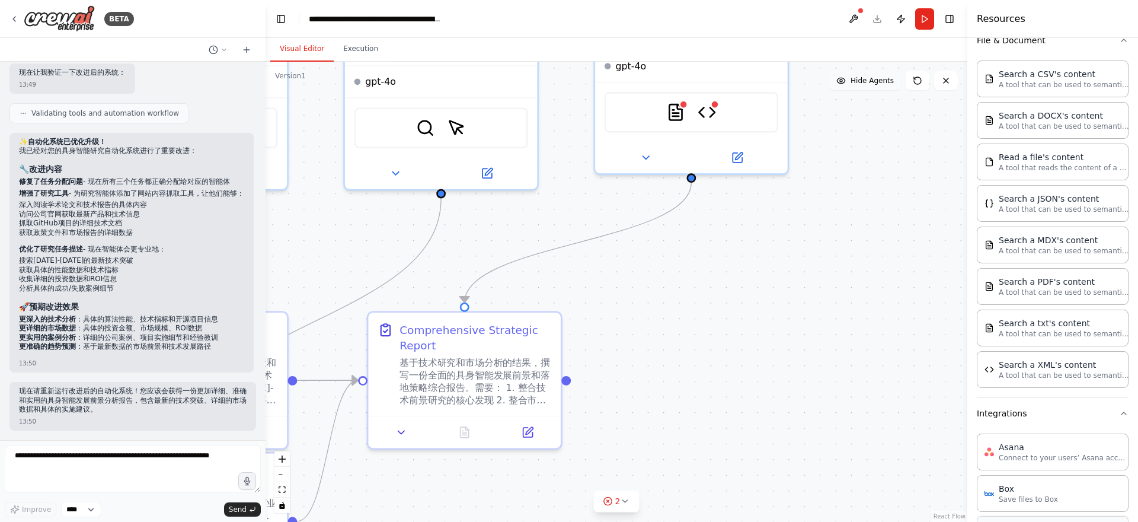
scroll to position [684, 0]
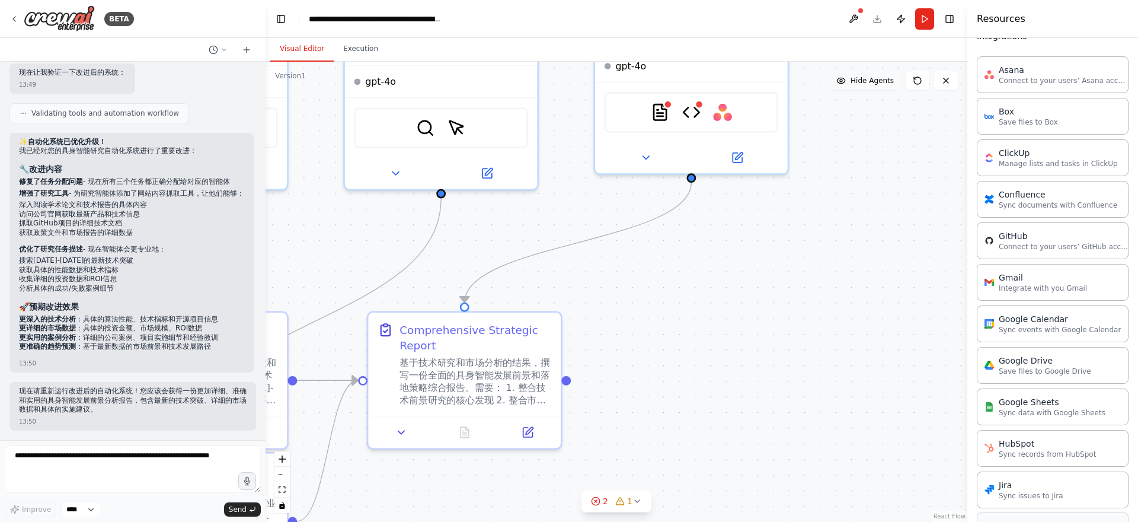
scroll to position [1039, 0]
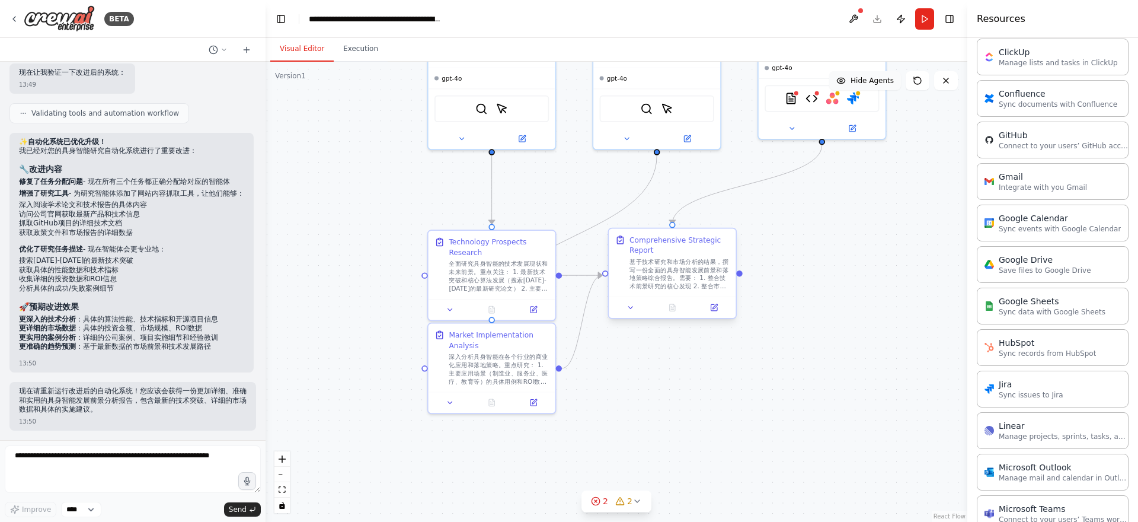
click at [653, 286] on div "基于技术研究和市场分析的结果，撰写一份全面的具身智能发展前景和落地策略综合报告。需要： 1. 整合技术前景研究的核心发现 2. 整合市场实施分析的关键洞察 3…" at bounding box center [680, 273] width 100 height 33
click at [529, 352] on div "深入分析具身智能在各个行业的商业化应用和落地策略。重点研究： 1. 主要应用场景（制造业、服务业、医疗、教育等）的具体用例和ROI数据 2. 市场规模和增长预…" at bounding box center [499, 366] width 100 height 33
click at [481, 288] on div "全面研究具身智能的技术发展现状和未来前景。重点关注： 1. 最新技术突破和核心算法发展（搜索[DATE]-[DATE]的最新研究论文） 2. 主要技术挑战和解…" at bounding box center [499, 273] width 100 height 33
click at [804, 362] on div ".deletable-edge-delete-btn { width: 20px; height: 20px; border: 0px solid #ffff…" at bounding box center [617, 292] width 702 height 460
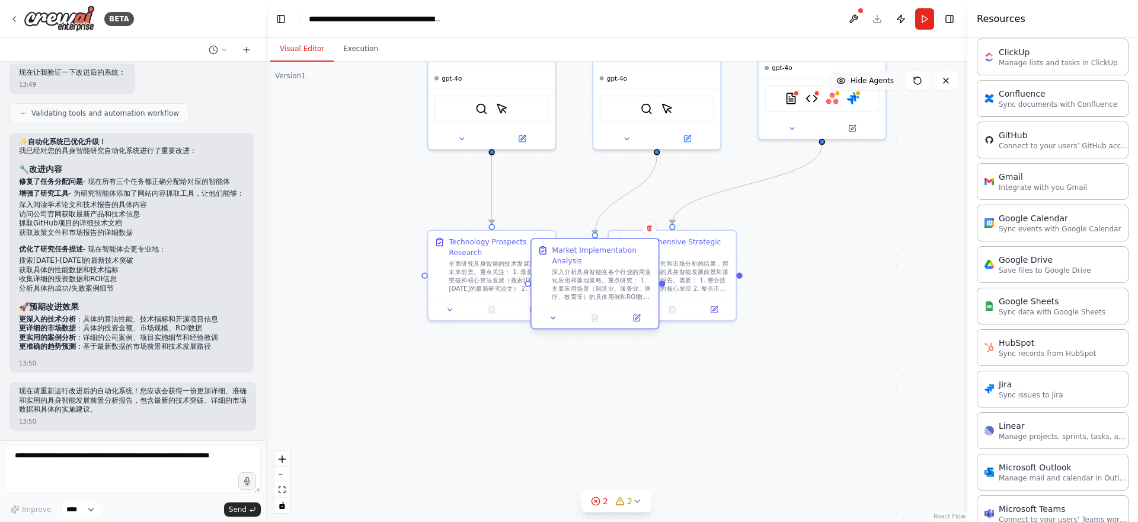
drag, startPoint x: 492, startPoint y: 379, endPoint x: 600, endPoint y: 314, distance: 126.6
click at [600, 301] on div "深入分析具身智能在各个行业的商业化应用和落地策略。重点研究： 1. 主要应用场景（制造业、服务业、医疗、教育等）的具体用例和ROI数据 2. 市场规模和增长预…" at bounding box center [602, 284] width 100 height 33
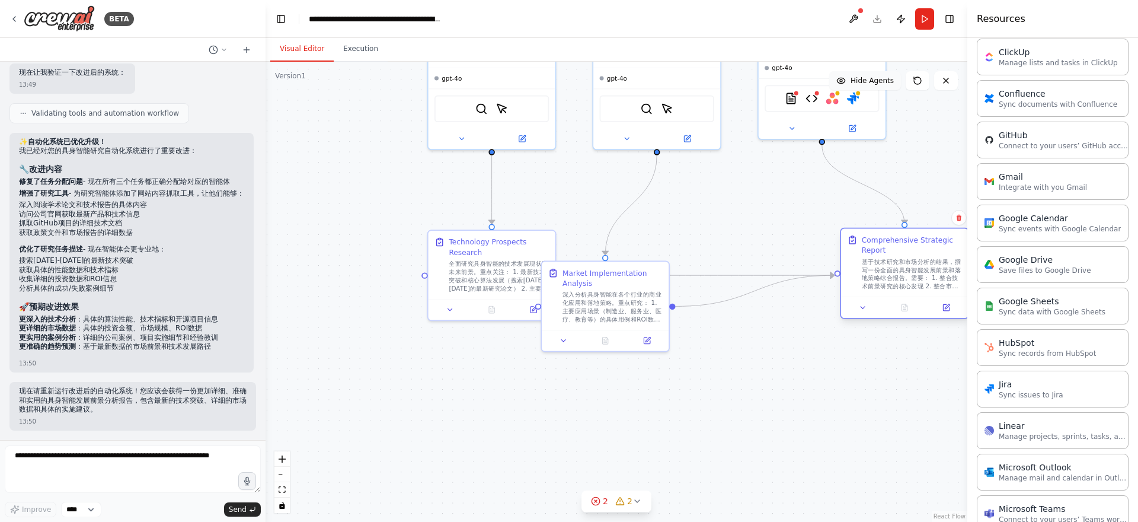
drag, startPoint x: 690, startPoint y: 284, endPoint x: 912, endPoint y: 284, distance: 221.8
click at [924, 285] on div "基于技术研究和市场分析的结果，撰写一份全面的具身智能发展前景和落地策略综合报告。需要： 1. 整合技术前景研究的核心发现 2. 整合市场实施分析的关键洞察 3…" at bounding box center [912, 273] width 100 height 33
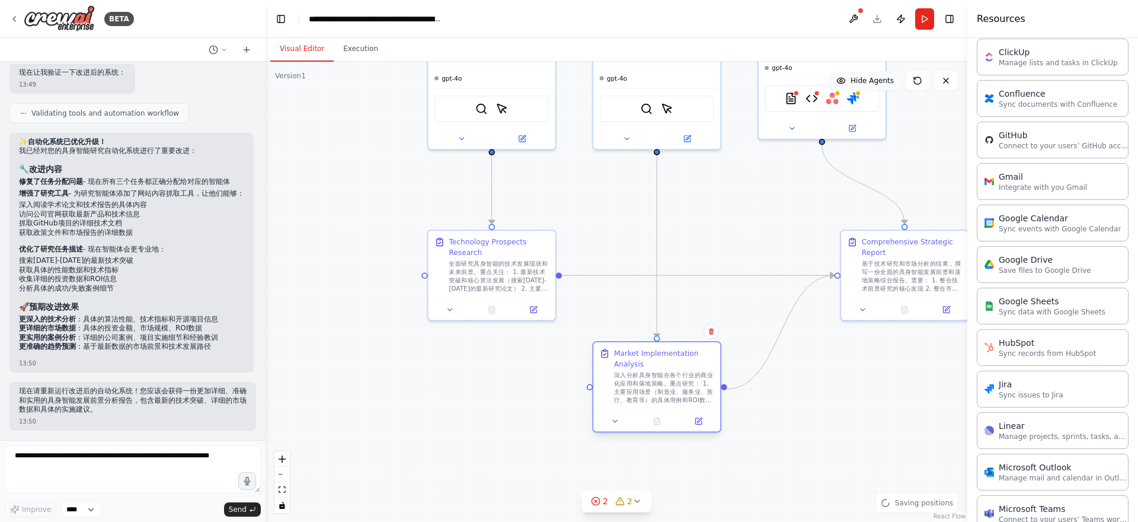
drag, startPoint x: 607, startPoint y: 320, endPoint x: 656, endPoint y: 406, distance: 98.8
click at [656, 406] on div "Market Implementation Analysis 深入分析具身智能在各个行业的商业化应用和落地策略。重点研究： 1. 主要应用场景（制造业、服务业…" at bounding box center [657, 376] width 127 height 68
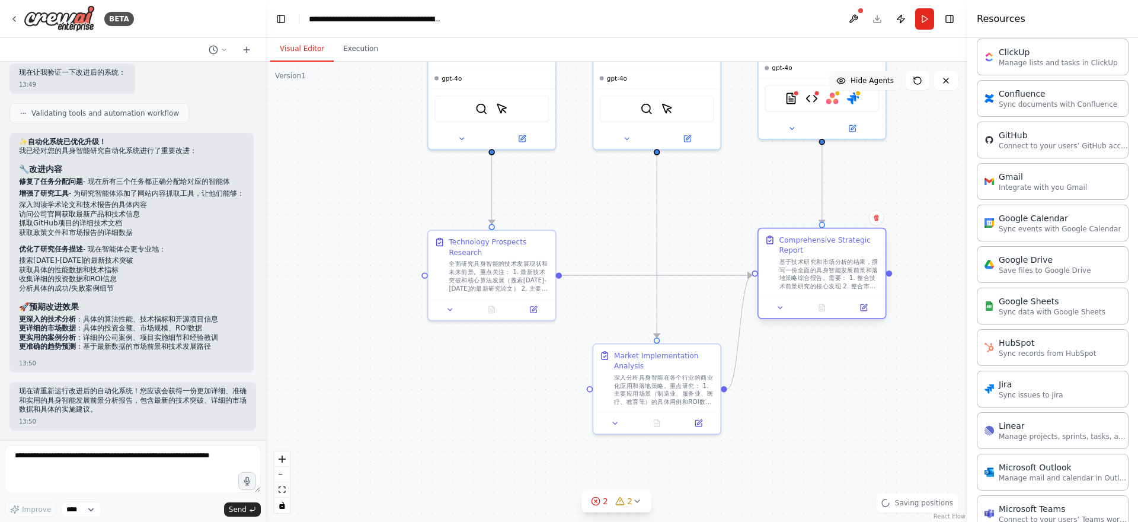
drag, startPoint x: 940, startPoint y: 294, endPoint x: 854, endPoint y: 298, distance: 86.1
click at [854, 298] on div "Comprehensive Strategic Report 基于技术研究和市场分析的结果，撰写一份全面的具身智能发展前景和落地策略综合报告。需要： 1. 整…" at bounding box center [822, 273] width 129 height 91
click at [906, 391] on div ".deletable-edge-delete-btn { width: 20px; height: 20px; border: 0px solid #ffff…" at bounding box center [617, 292] width 702 height 460
click at [110, 413] on div "现在请重新运行改进后的自动化系统！您应该会获得一份更加详细、准确和实用的具身智能发展前景分析报告，包含最新的技术突破、详细的市场数据和具体的实施建议。 13:…" at bounding box center [132, 406] width 247 height 49
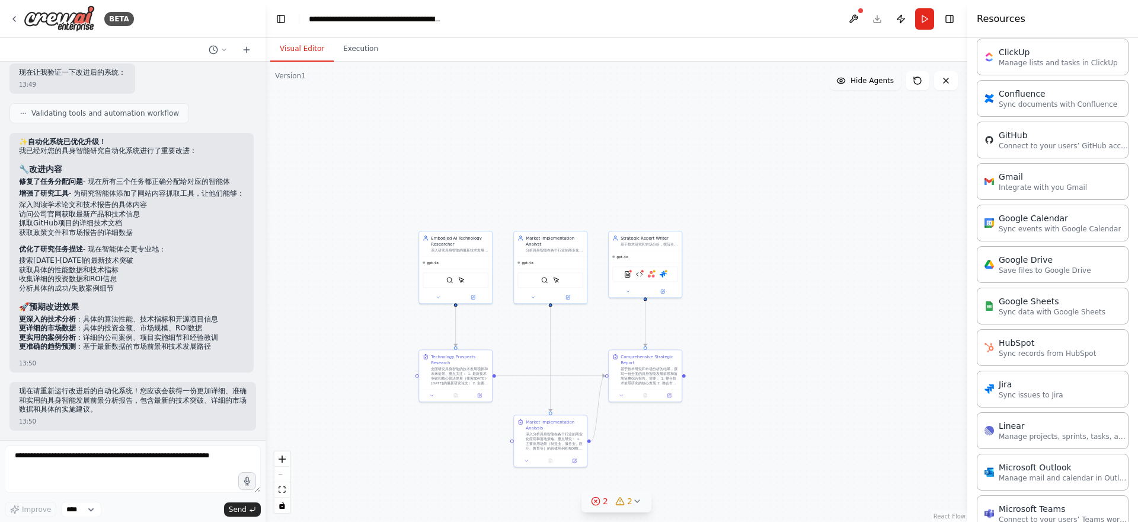
click at [599, 502] on icon at bounding box center [595, 500] width 9 height 9
